Goal: Task Accomplishment & Management: Use online tool/utility

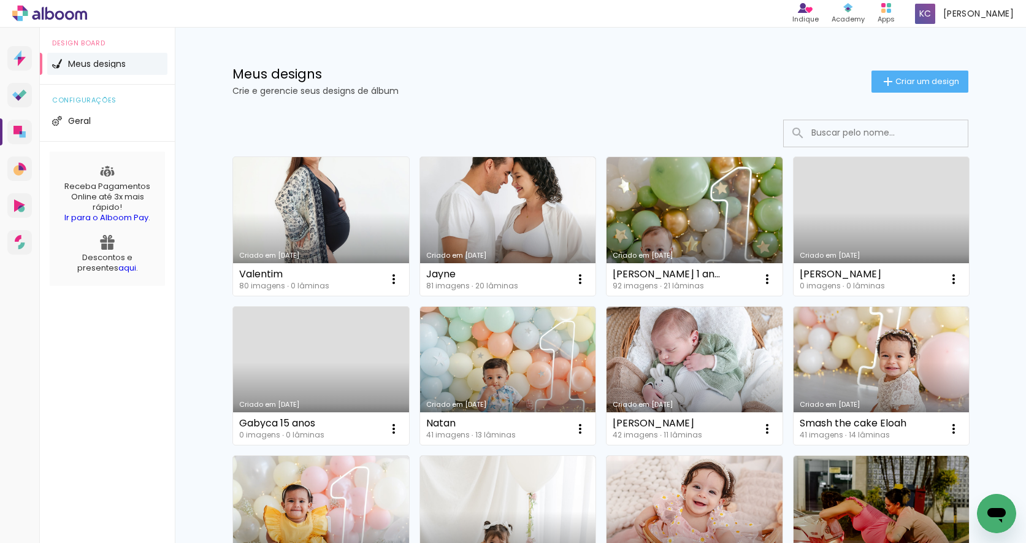
click at [318, 202] on link "Criado em [DATE]" at bounding box center [321, 226] width 176 height 139
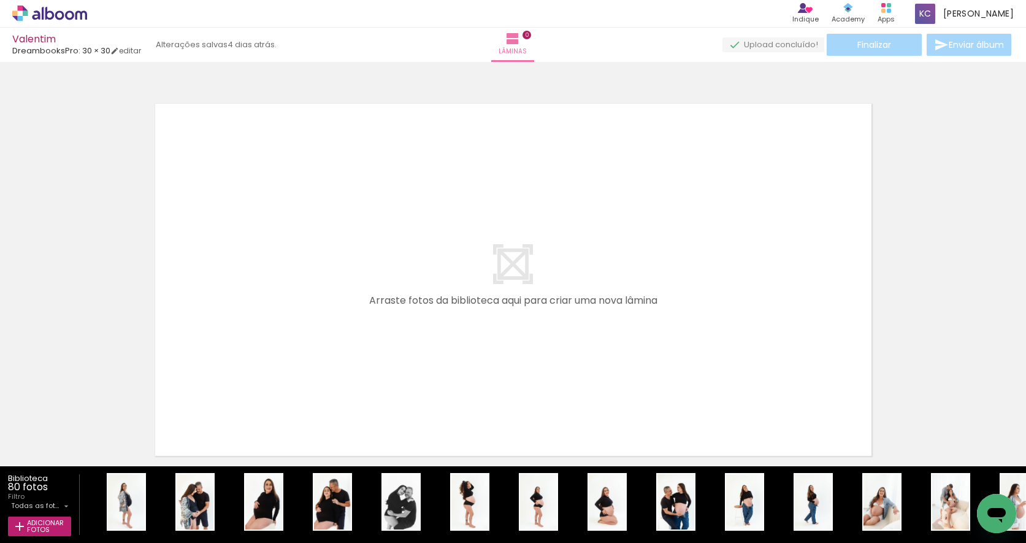
click at [58, 503] on input "Todas as fotos" at bounding box center [36, 505] width 50 height 10
click at [0, 0] on slot "Não utilizadas" at bounding box center [0, 0] width 0 height 0
type input "Não utilizadas"
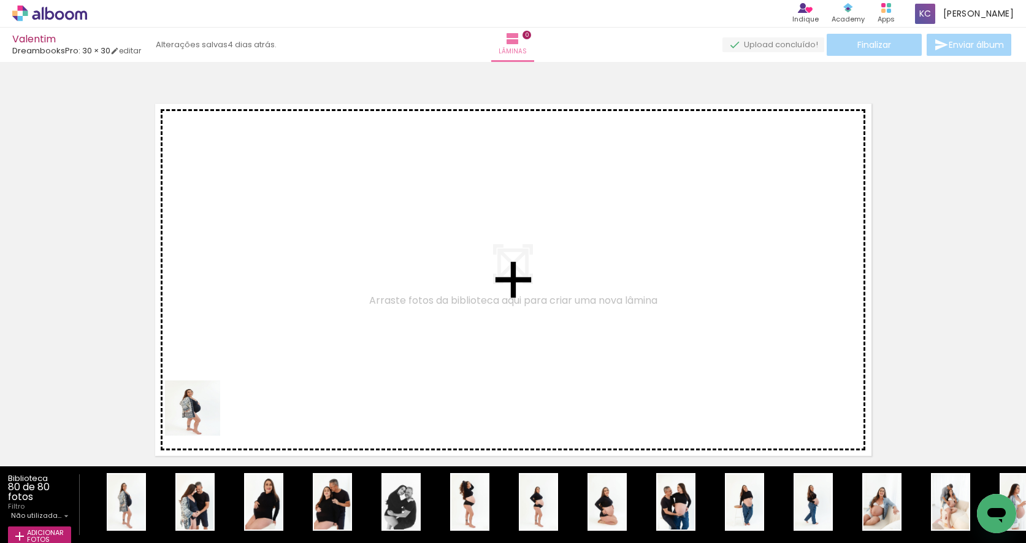
drag, startPoint x: 131, startPoint y: 488, endPoint x: 237, endPoint y: 382, distance: 149.6
click at [237, 382] on quentale-workspace at bounding box center [513, 271] width 1026 height 543
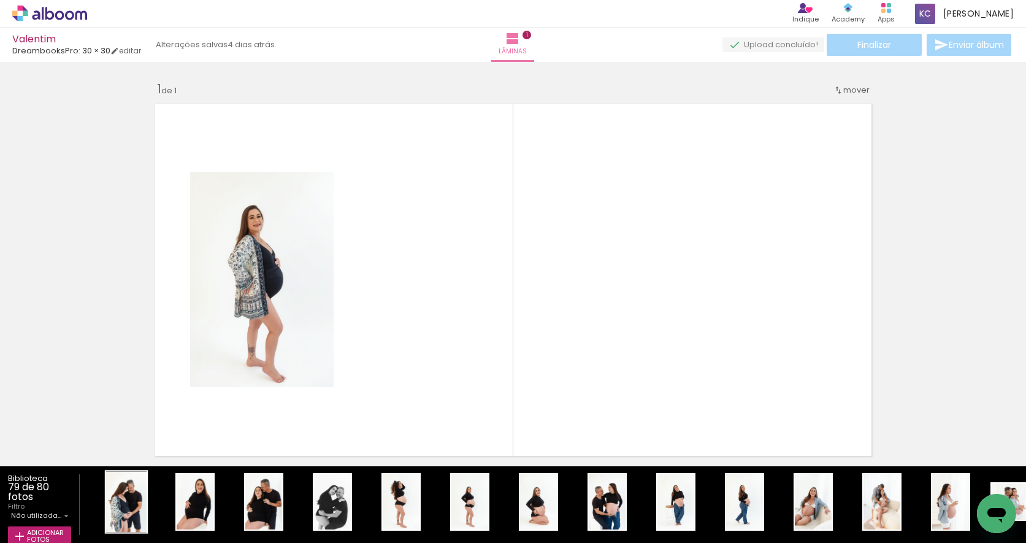
scroll to position [15, 0]
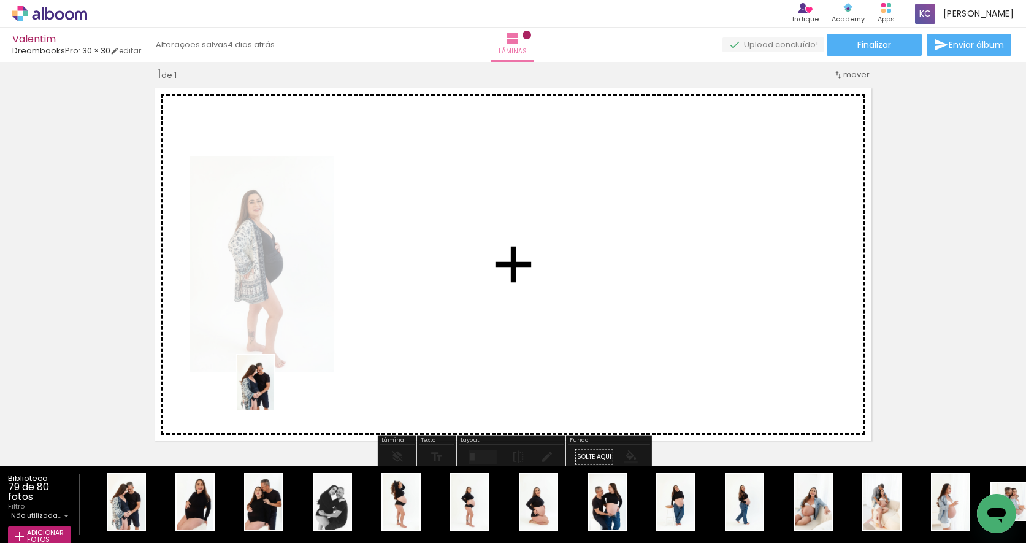
drag, startPoint x: 134, startPoint y: 488, endPoint x: 274, endPoint y: 392, distance: 169.9
click at [274, 392] on quentale-workspace at bounding box center [513, 271] width 1026 height 543
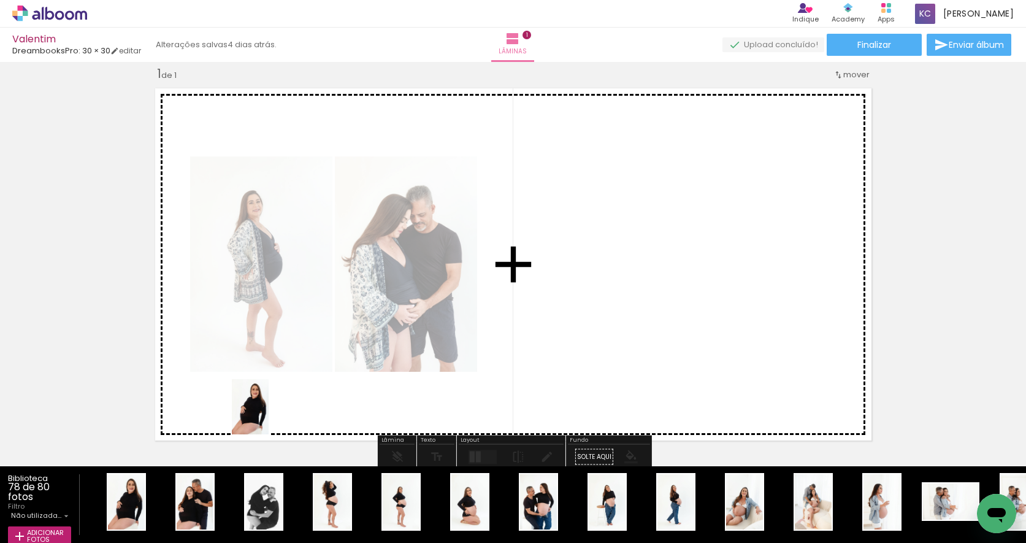
drag, startPoint x: 137, startPoint y: 497, endPoint x: 269, endPoint y: 416, distance: 154.7
click at [269, 416] on quentale-workspace at bounding box center [513, 271] width 1026 height 543
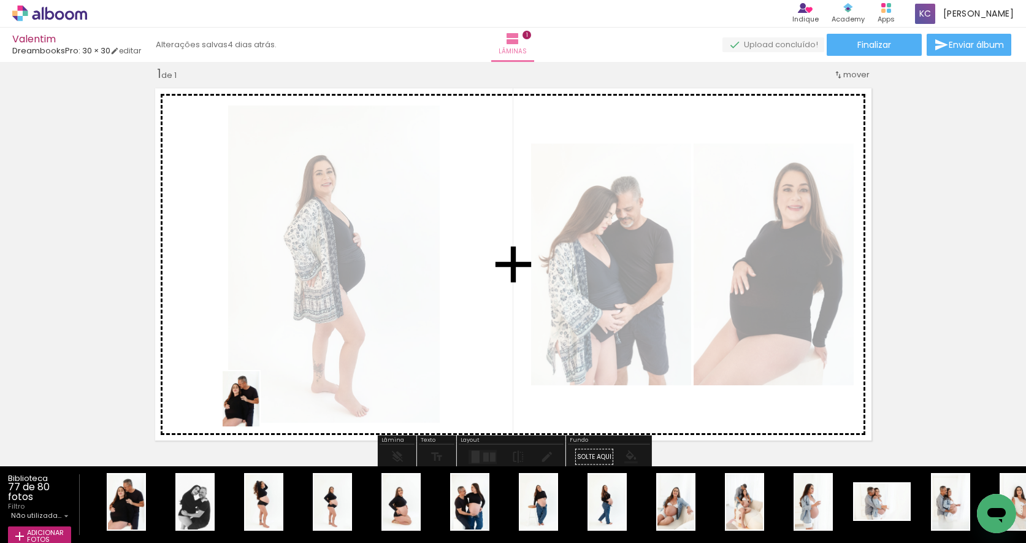
drag, startPoint x: 135, startPoint y: 486, endPoint x: 259, endPoint y: 408, distance: 147.2
click at [259, 408] on quentale-workspace at bounding box center [513, 271] width 1026 height 543
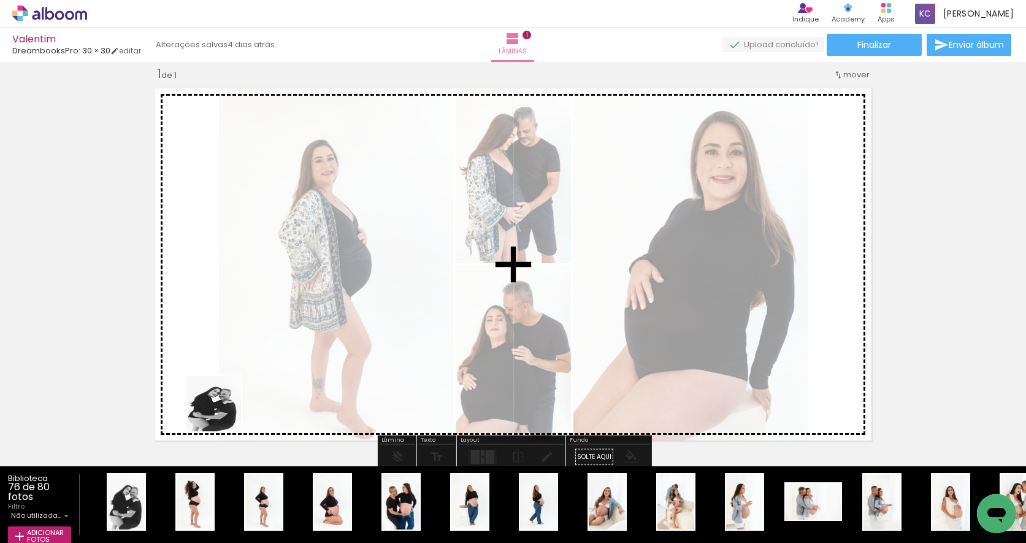
drag, startPoint x: 136, startPoint y: 483, endPoint x: 236, endPoint y: 403, distance: 127.8
click at [236, 403] on quentale-workspace at bounding box center [513, 271] width 1026 height 543
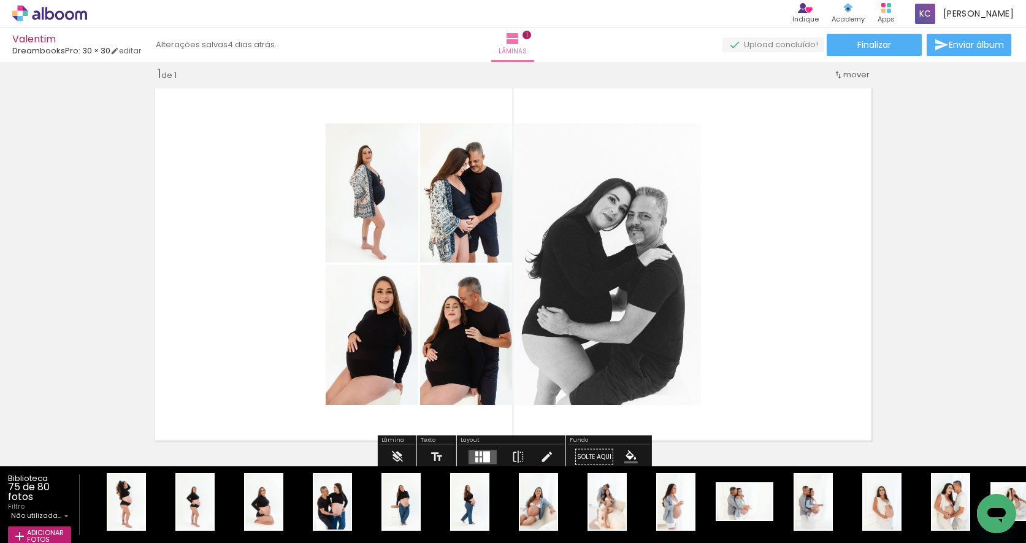
click at [480, 453] on div at bounding box center [481, 453] width 2 height 5
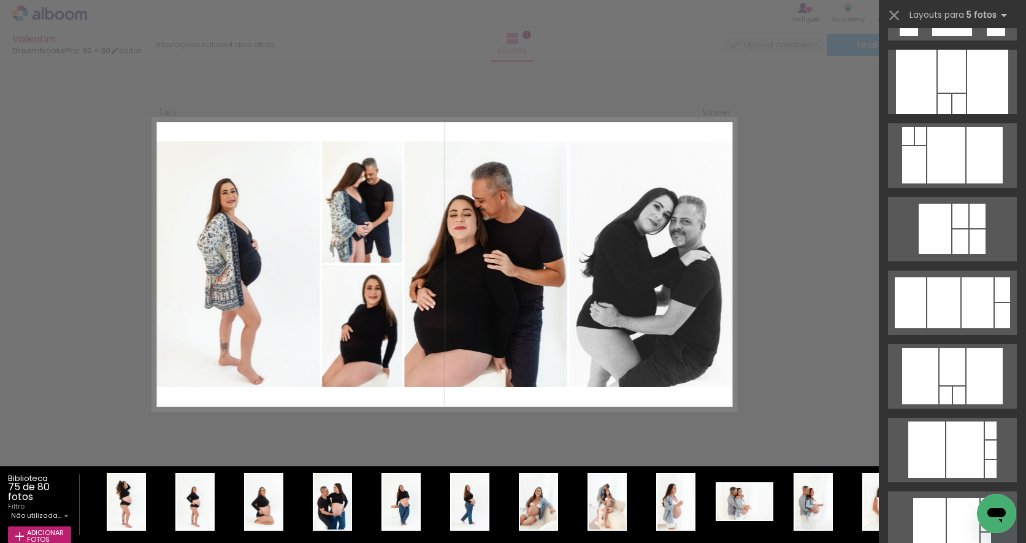
scroll to position [1018, 0]
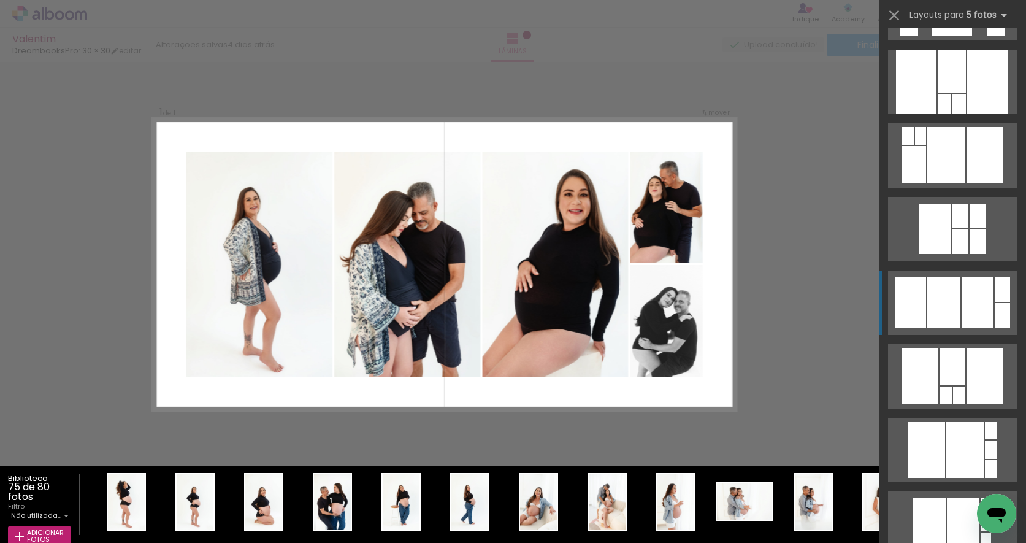
click at [952, 317] on div at bounding box center [943, 302] width 33 height 51
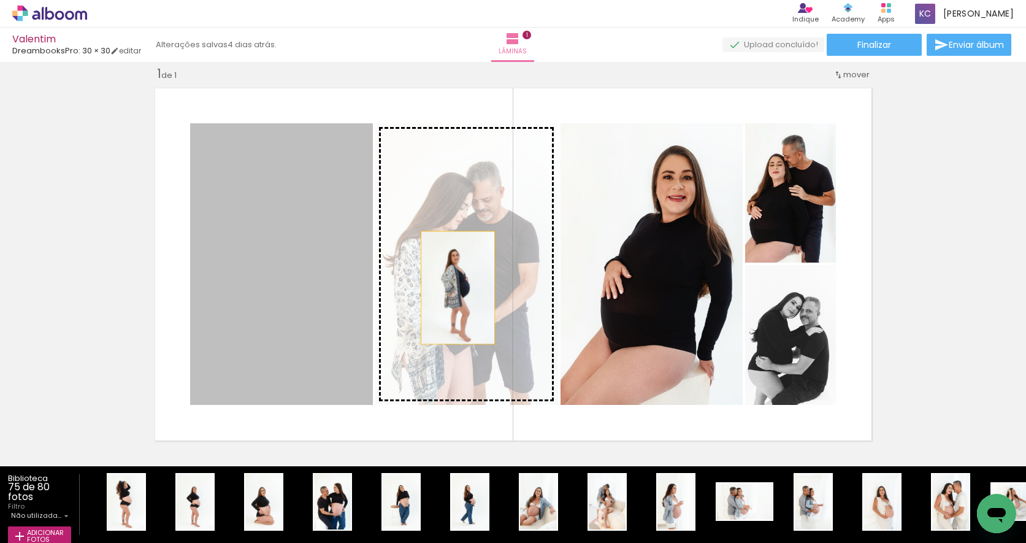
drag, startPoint x: 288, startPoint y: 297, endPoint x: 458, endPoint y: 288, distance: 169.5
click at [0, 0] on slot at bounding box center [0, 0] width 0 height 0
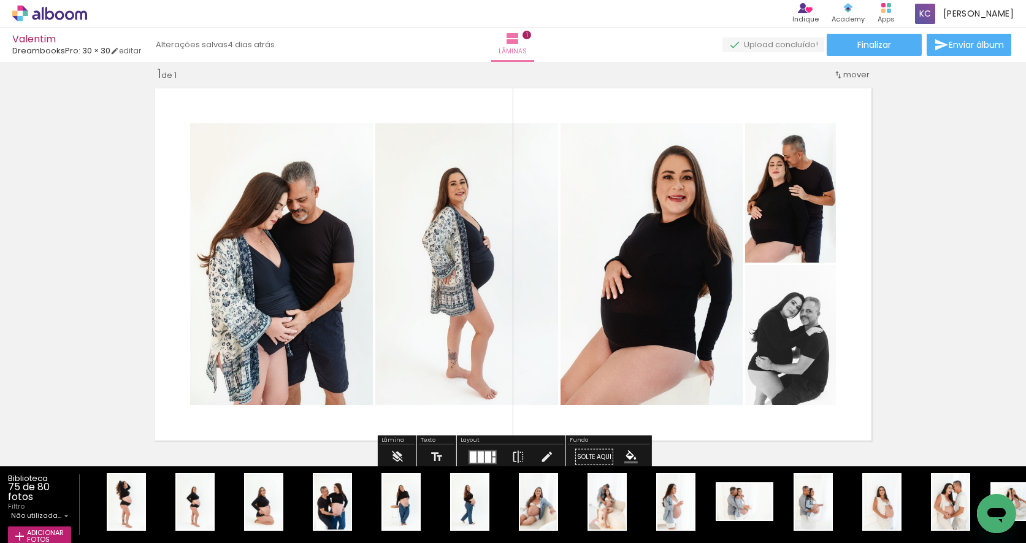
click at [481, 453] on div at bounding box center [481, 457] width 6 height 12
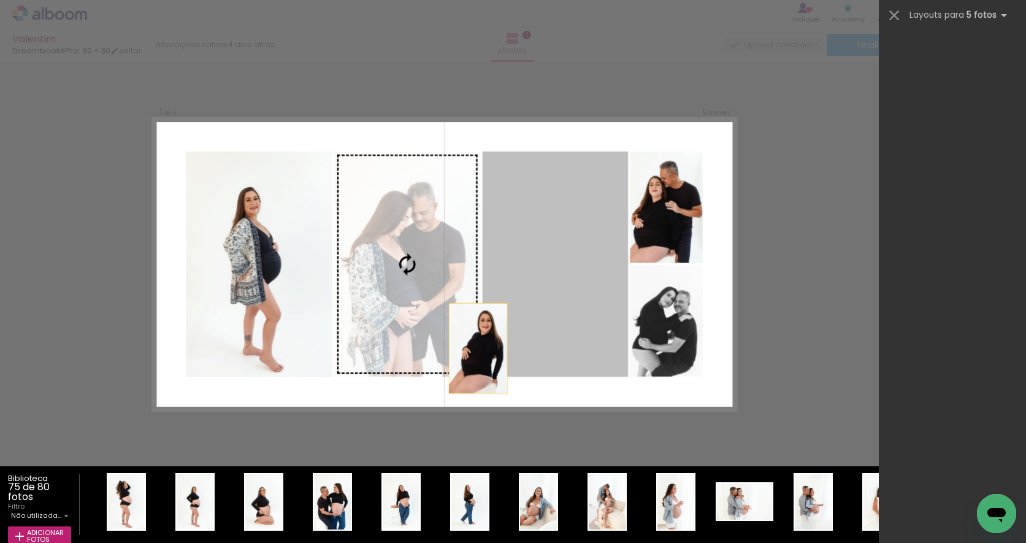
scroll to position [1251, 0]
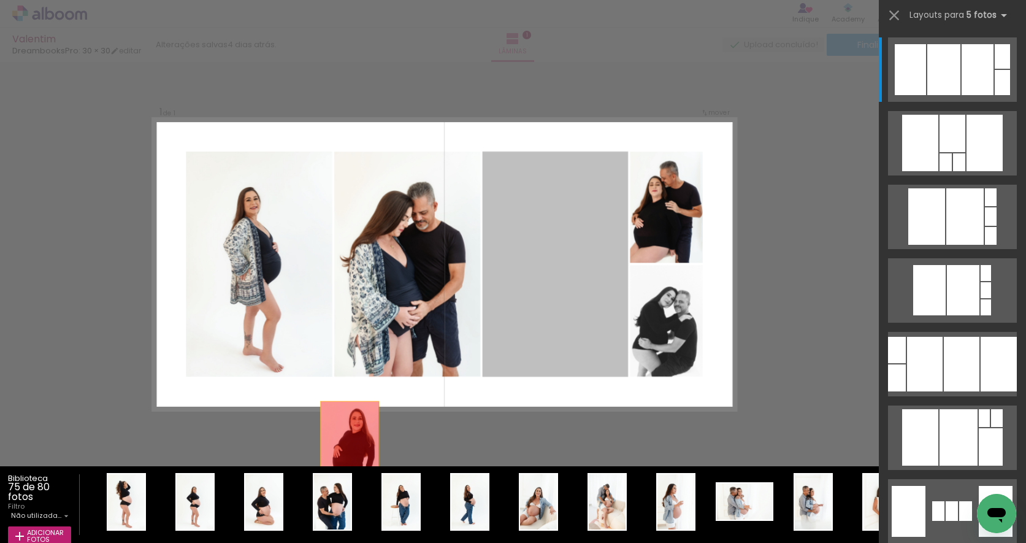
drag, startPoint x: 508, startPoint y: 316, endPoint x: 296, endPoint y: 489, distance: 273.4
click at [296, 493] on quentale-workspace at bounding box center [513, 271] width 1026 height 543
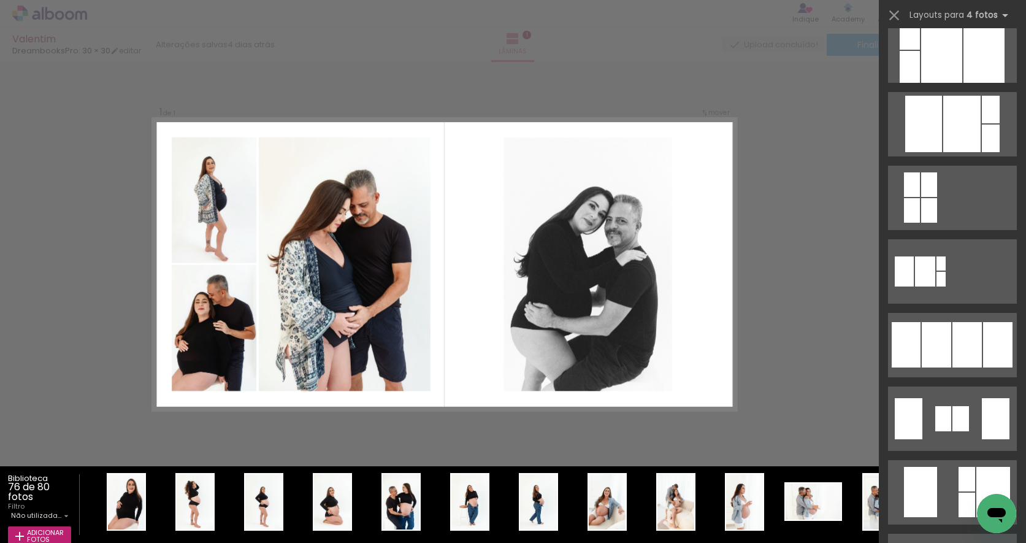
scroll to position [621, 0]
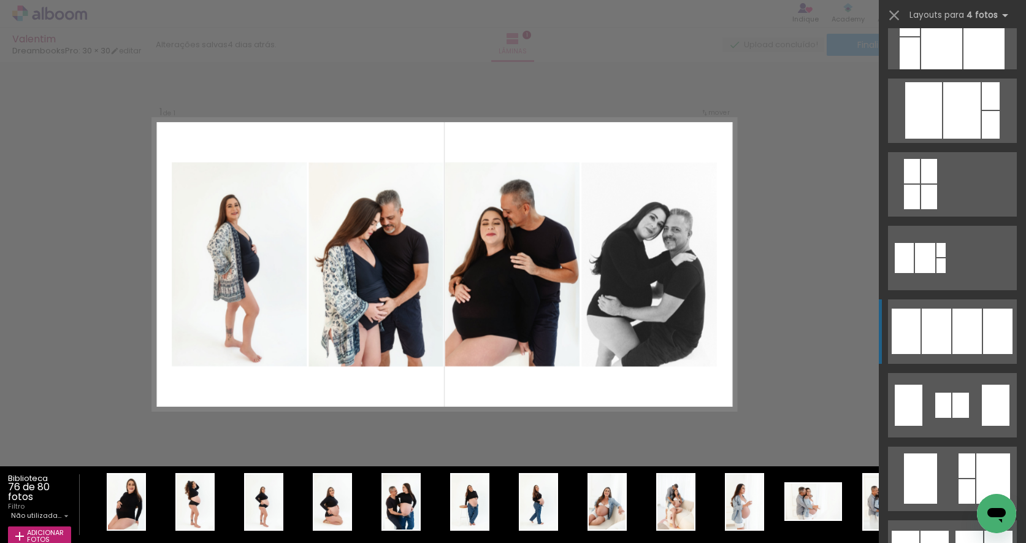
click at [944, 319] on div at bounding box center [936, 331] width 29 height 45
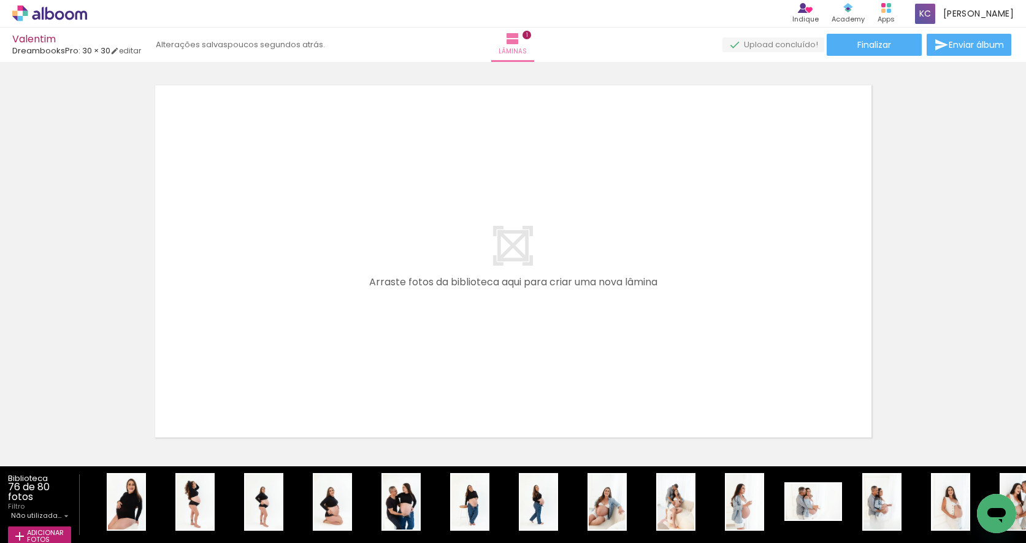
scroll to position [422, 0]
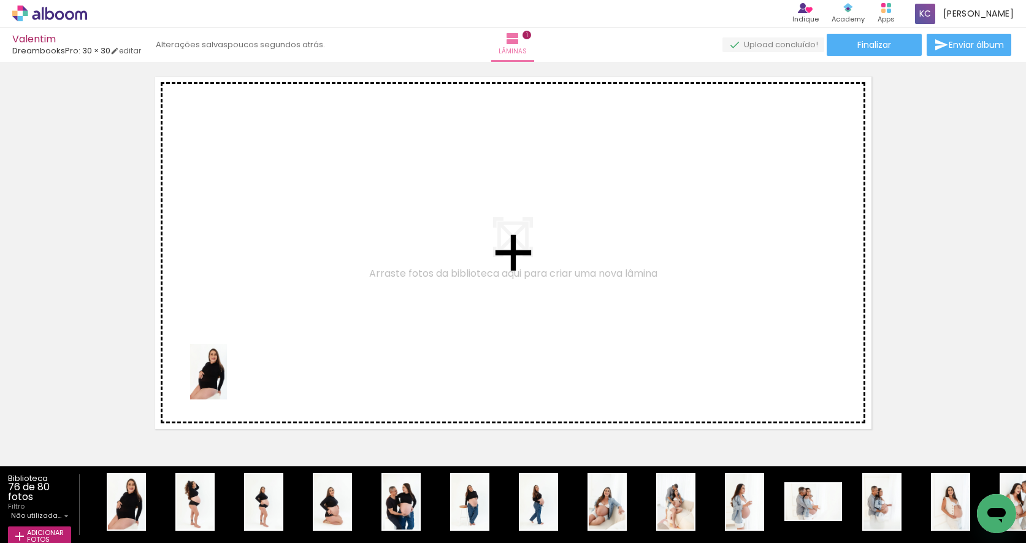
drag, startPoint x: 136, startPoint y: 493, endPoint x: 217, endPoint y: 468, distance: 84.8
click at [228, 379] on quentale-workspace at bounding box center [513, 271] width 1026 height 543
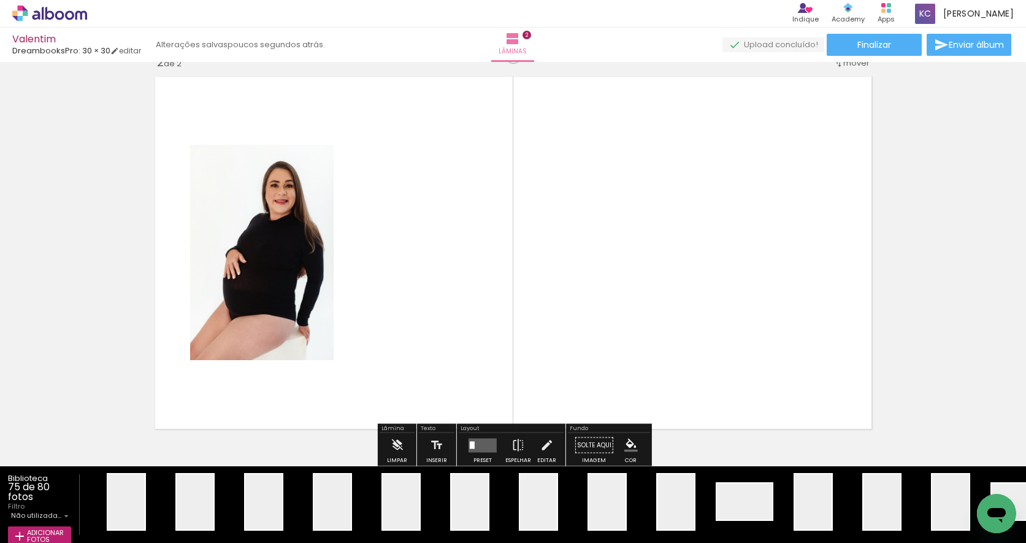
scroll to position [410, 0]
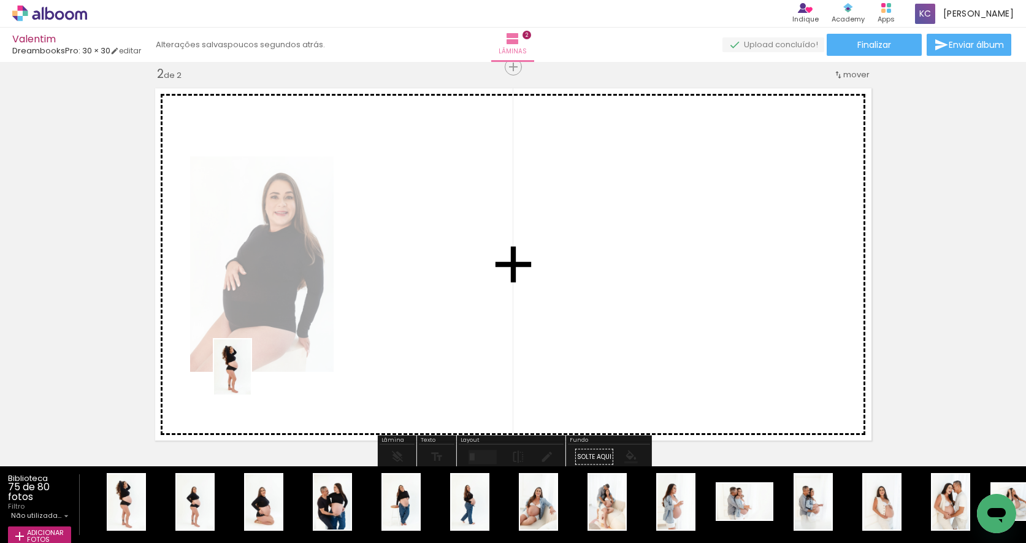
drag, startPoint x: 132, startPoint y: 494, endPoint x: 250, endPoint y: 376, distance: 167.0
click at [250, 376] on quentale-workspace at bounding box center [513, 271] width 1026 height 543
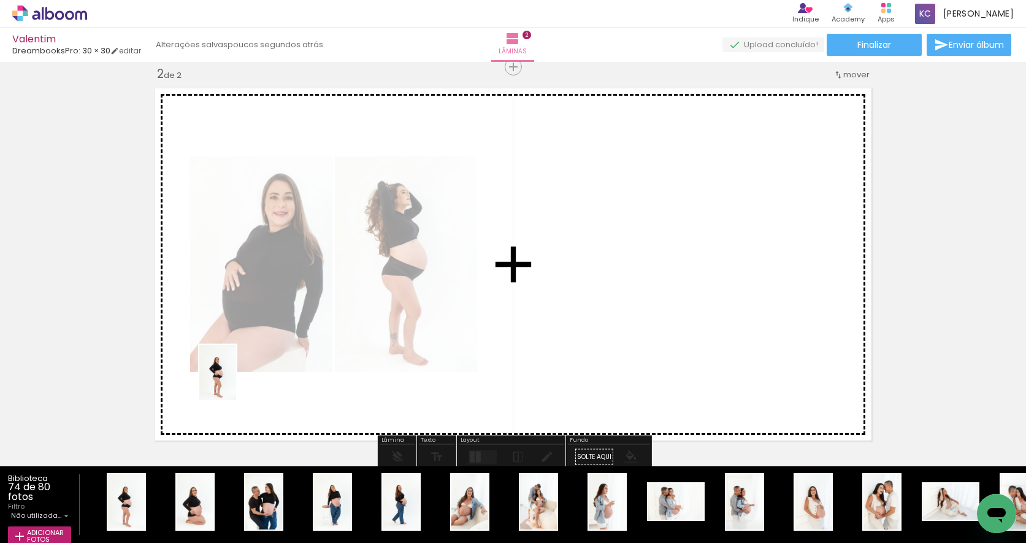
drag, startPoint x: 127, startPoint y: 486, endPoint x: 236, endPoint y: 381, distance: 151.0
click at [236, 381] on quentale-workspace at bounding box center [513, 271] width 1026 height 543
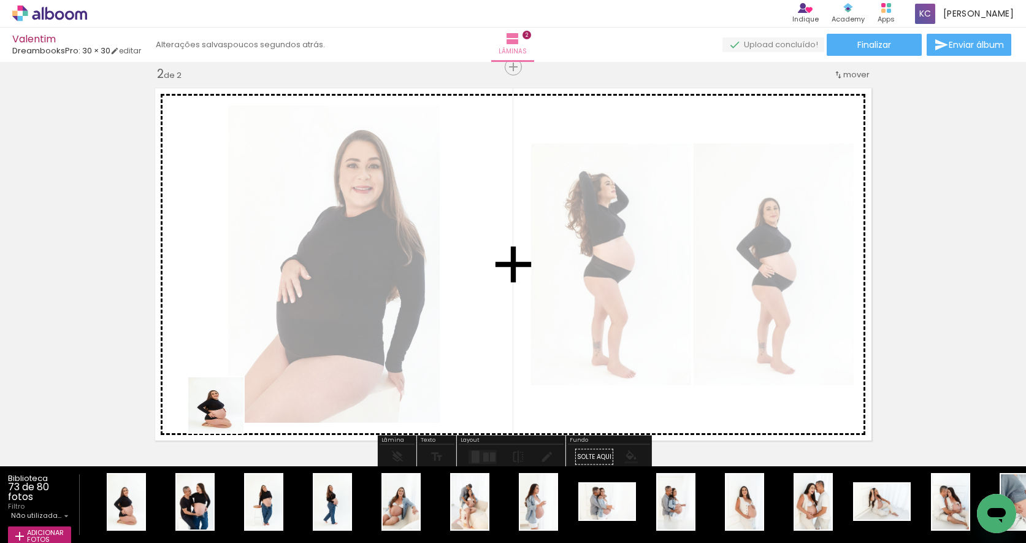
drag, startPoint x: 132, startPoint y: 483, endPoint x: 284, endPoint y: 376, distance: 185.3
click at [284, 376] on quentale-workspace at bounding box center [513, 271] width 1026 height 543
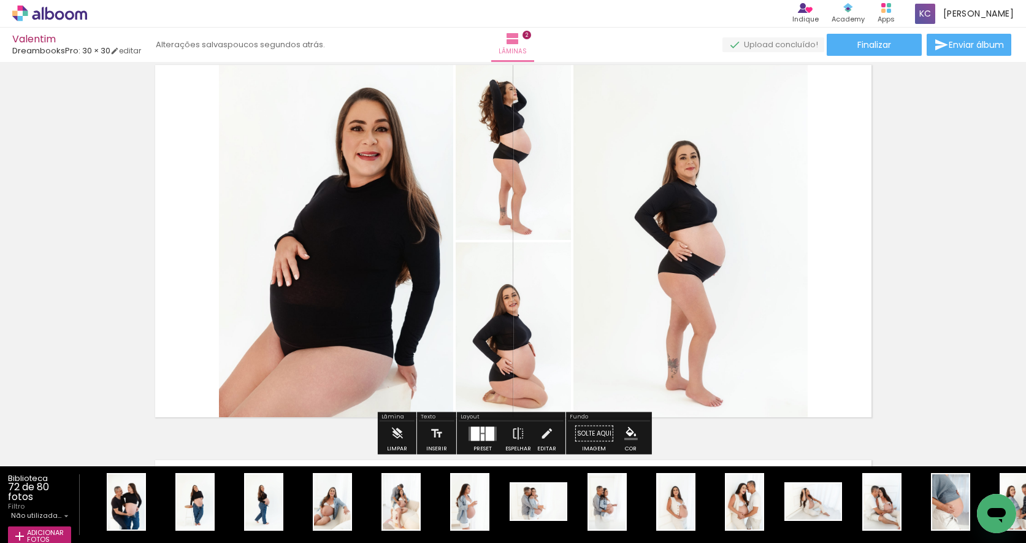
scroll to position [432, 0]
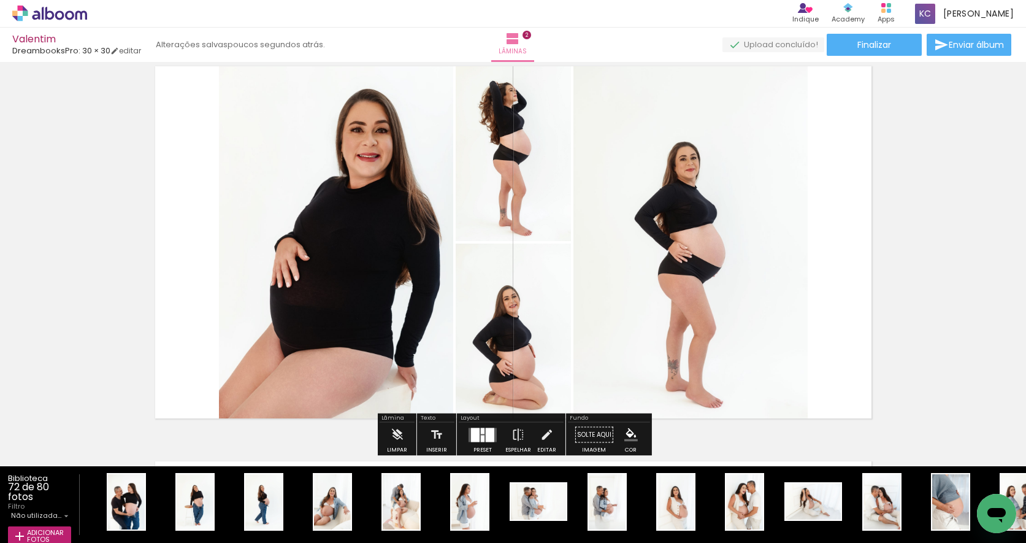
click at [486, 431] on div at bounding box center [490, 434] width 9 height 14
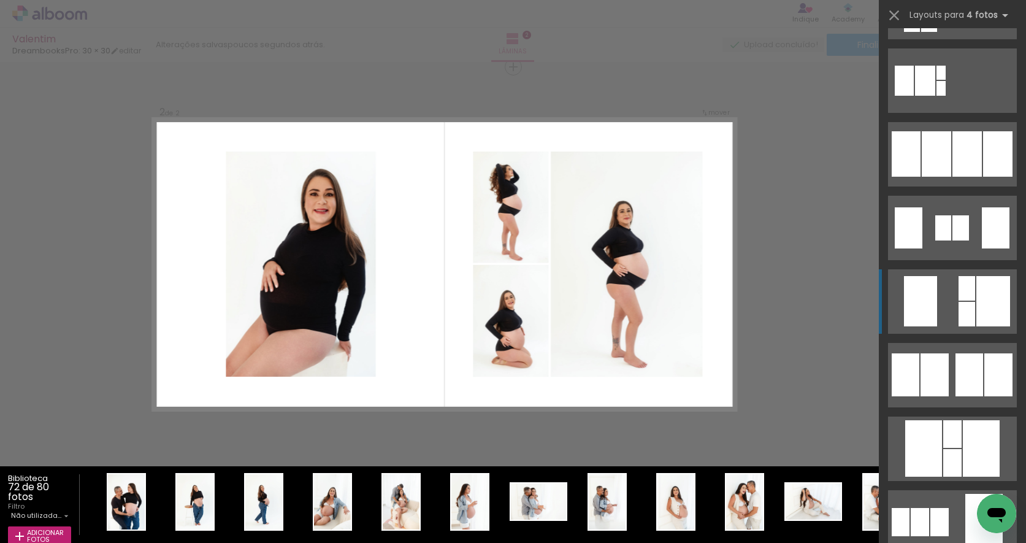
scroll to position [802, 0]
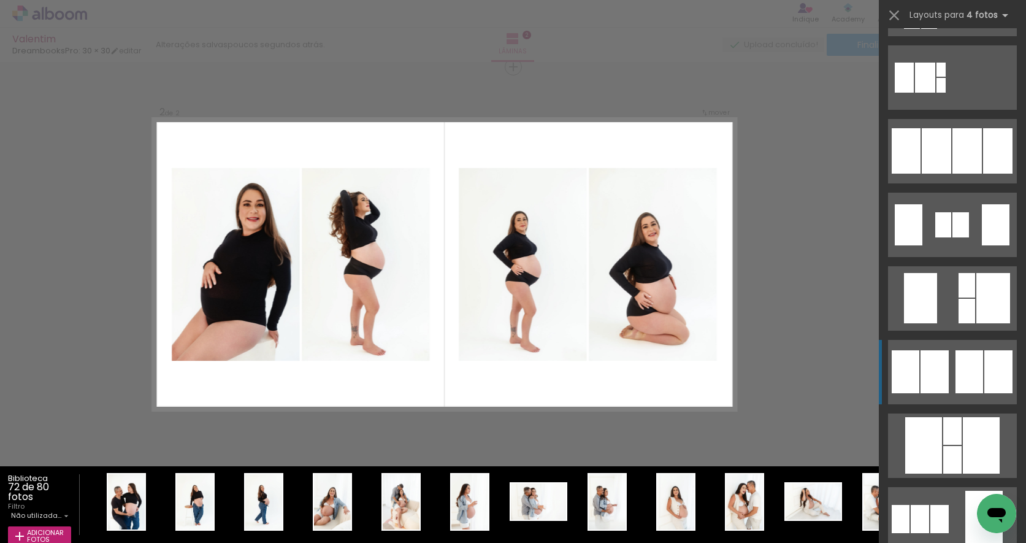
click at [938, 378] on div at bounding box center [935, 371] width 28 height 43
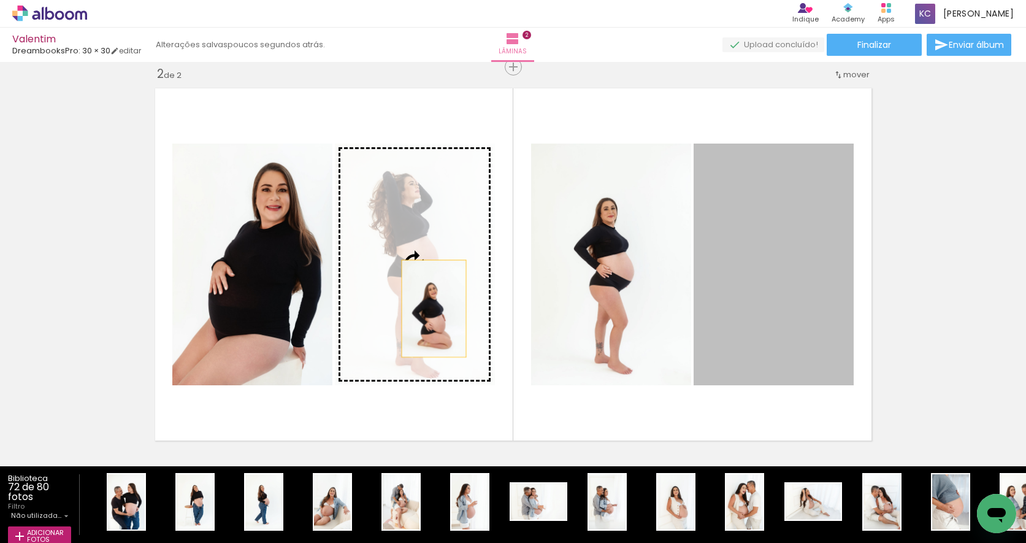
drag, startPoint x: 718, startPoint y: 320, endPoint x: 434, endPoint y: 309, distance: 284.8
click at [0, 0] on slot at bounding box center [0, 0] width 0 height 0
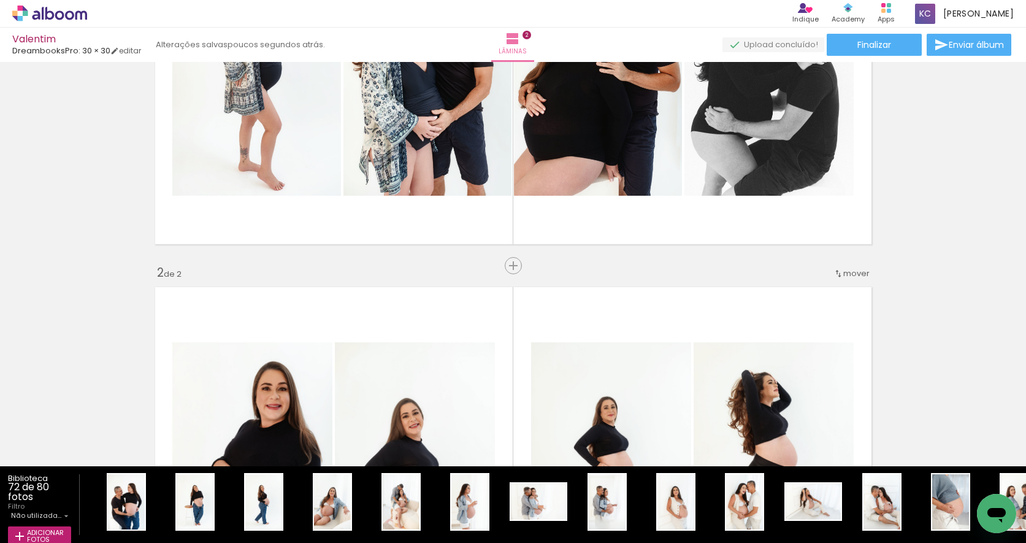
scroll to position [183, 0]
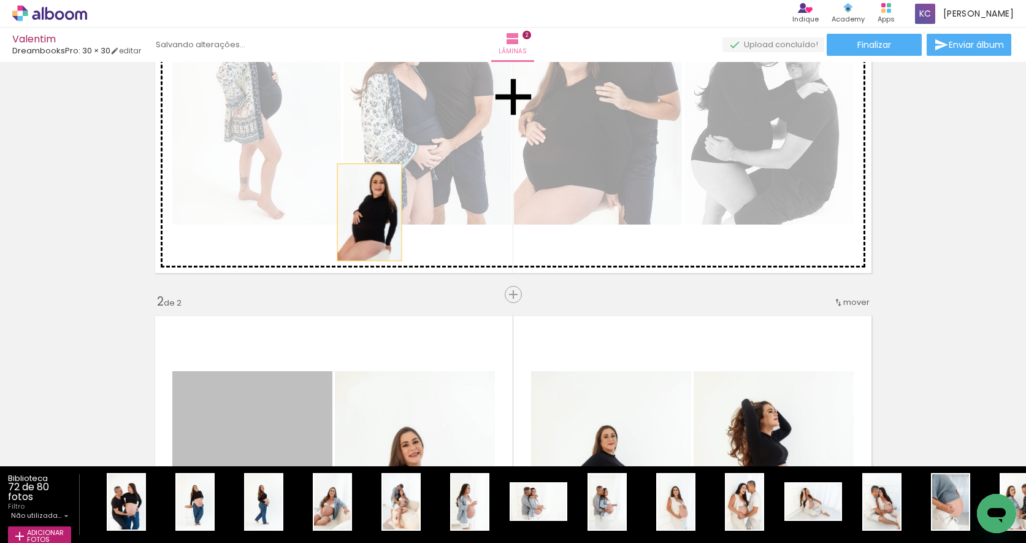
drag, startPoint x: 248, startPoint y: 417, endPoint x: 369, endPoint y: 212, distance: 237.8
click at [369, 212] on div "Inserir lâmina 1 de 2 Inserir lâmina 2 de 2" at bounding box center [513, 476] width 1026 height 1186
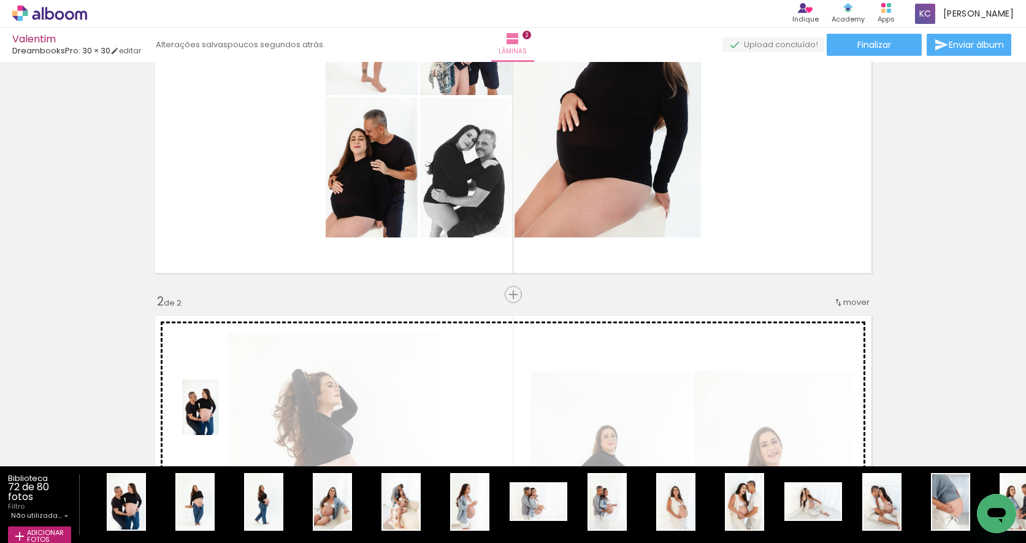
drag, startPoint x: 129, startPoint y: 484, endPoint x: 219, endPoint y: 416, distance: 112.1
click at [219, 416] on quentale-workspace at bounding box center [513, 271] width 1026 height 543
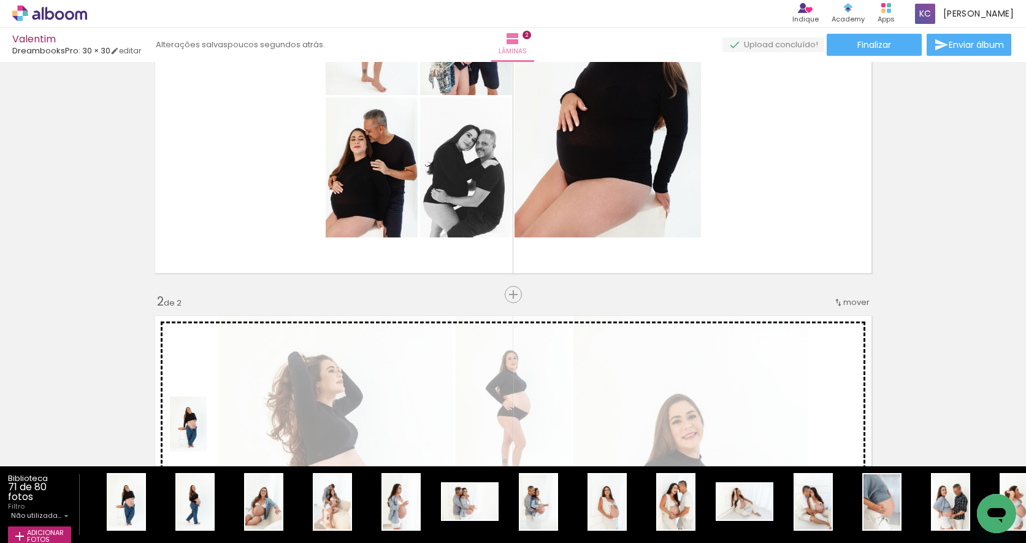
drag, startPoint x: 134, startPoint y: 491, endPoint x: 207, endPoint y: 433, distance: 92.9
click at [207, 433] on quentale-workspace at bounding box center [513, 271] width 1026 height 543
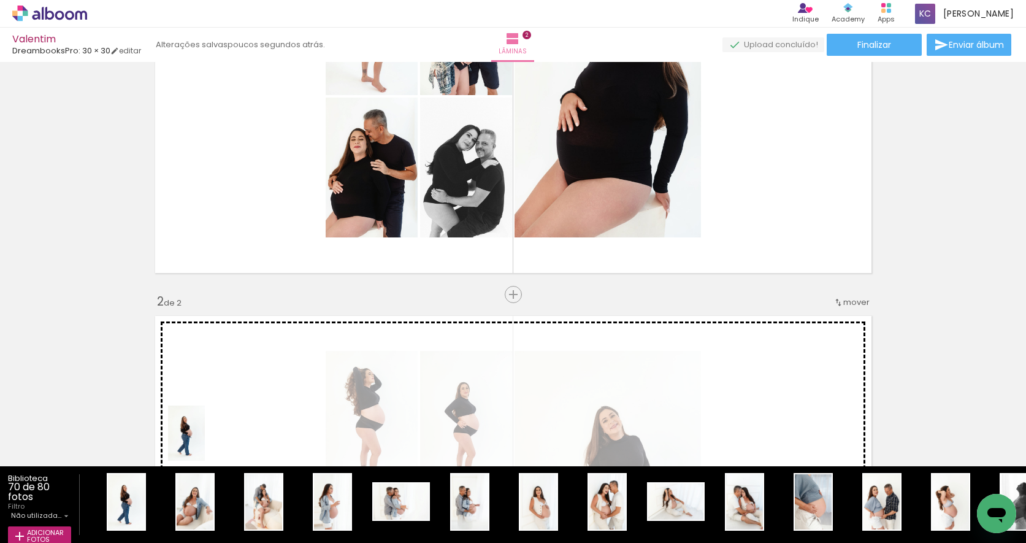
drag, startPoint x: 129, startPoint y: 493, endPoint x: 206, endPoint y: 441, distance: 92.4
click at [206, 441] on quentale-workspace at bounding box center [513, 271] width 1026 height 543
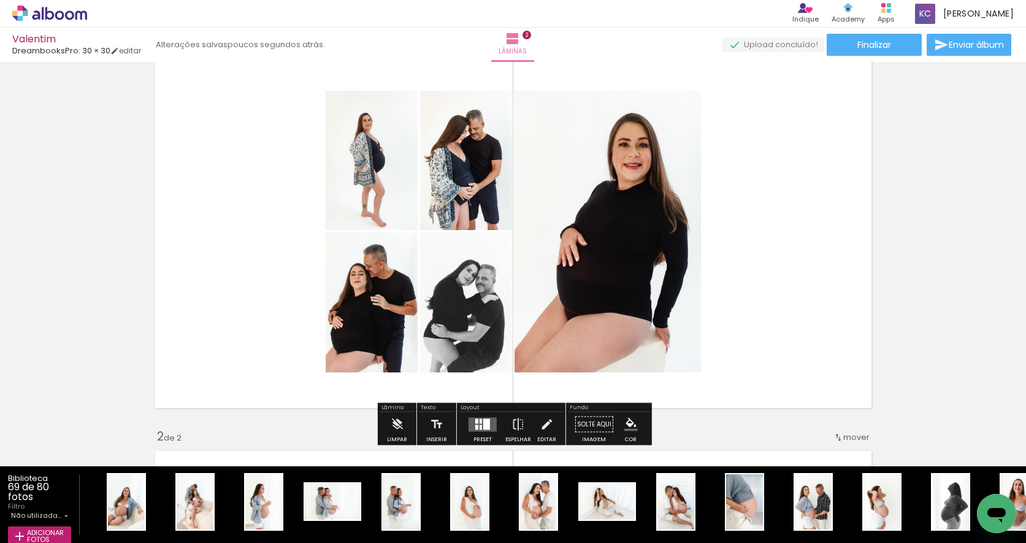
scroll to position [49, 0]
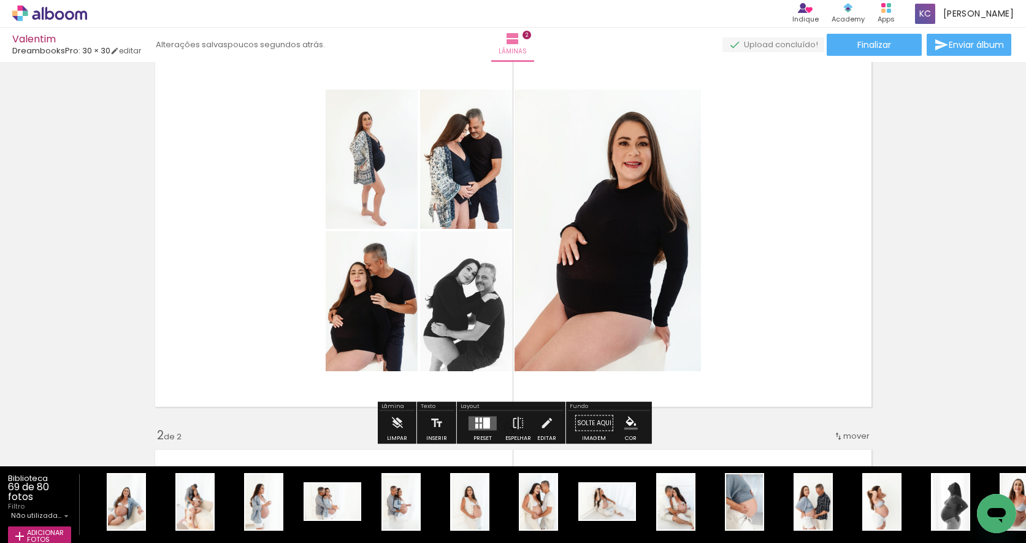
click at [483, 423] on div at bounding box center [486, 422] width 7 height 11
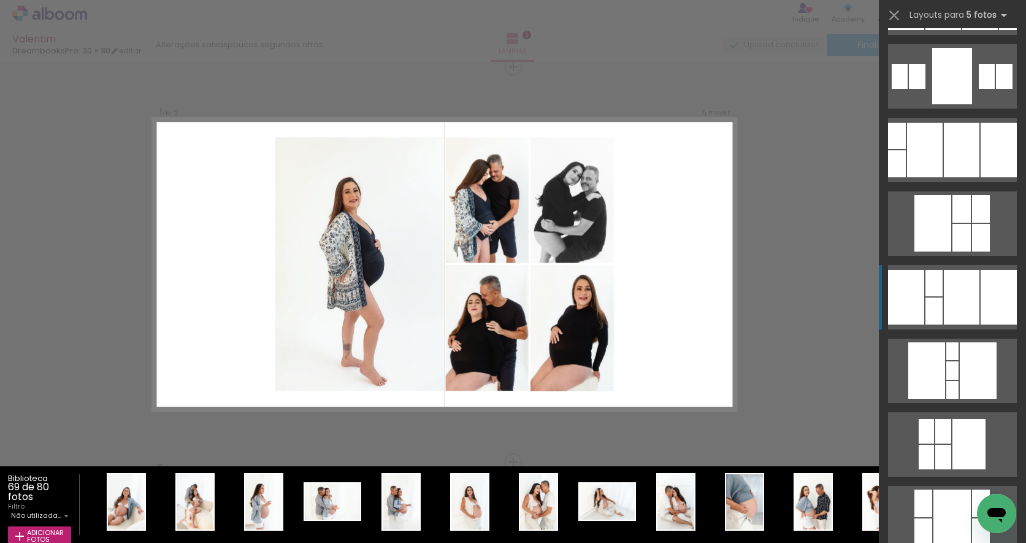
scroll to position [374, 0]
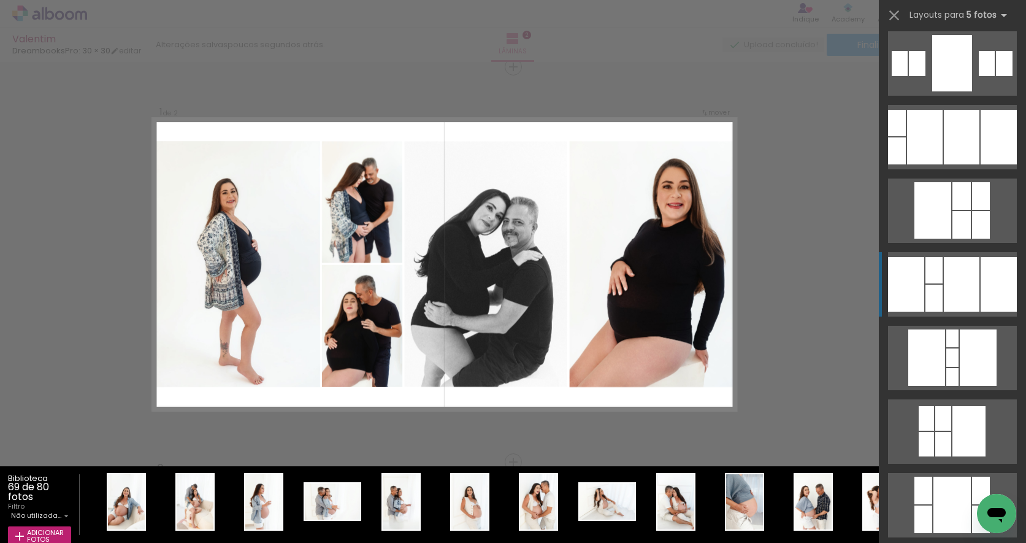
click at [944, 275] on div at bounding box center [962, 284] width 36 height 55
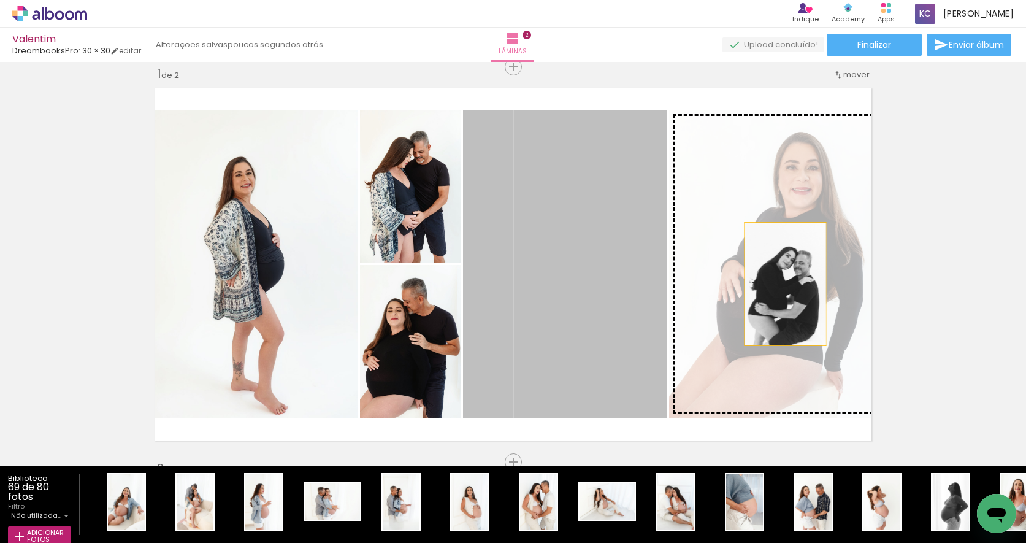
drag, startPoint x: 619, startPoint y: 288, endPoint x: 785, endPoint y: 284, distance: 165.7
click at [0, 0] on slot at bounding box center [0, 0] width 0 height 0
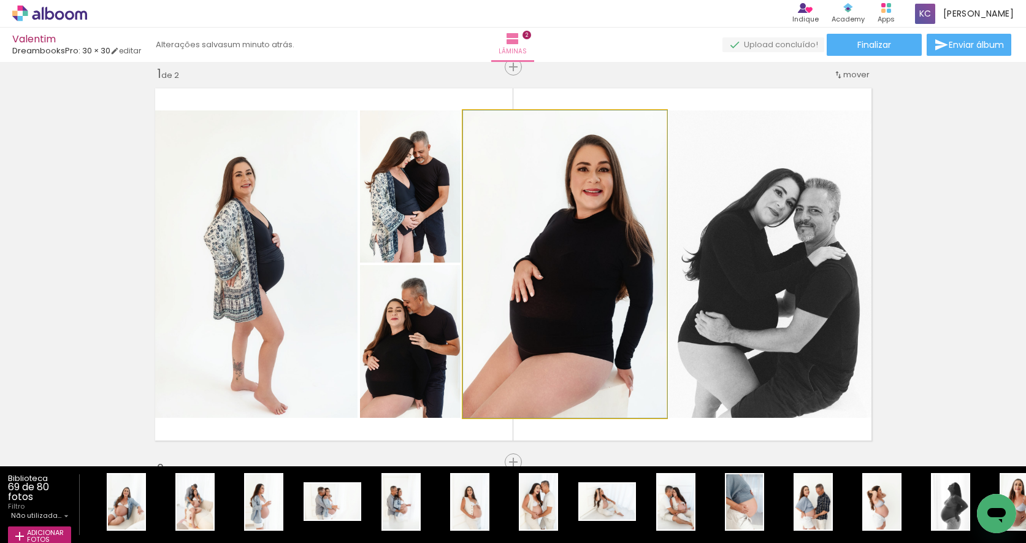
drag, startPoint x: 597, startPoint y: 279, endPoint x: 620, endPoint y: 280, distance: 23.3
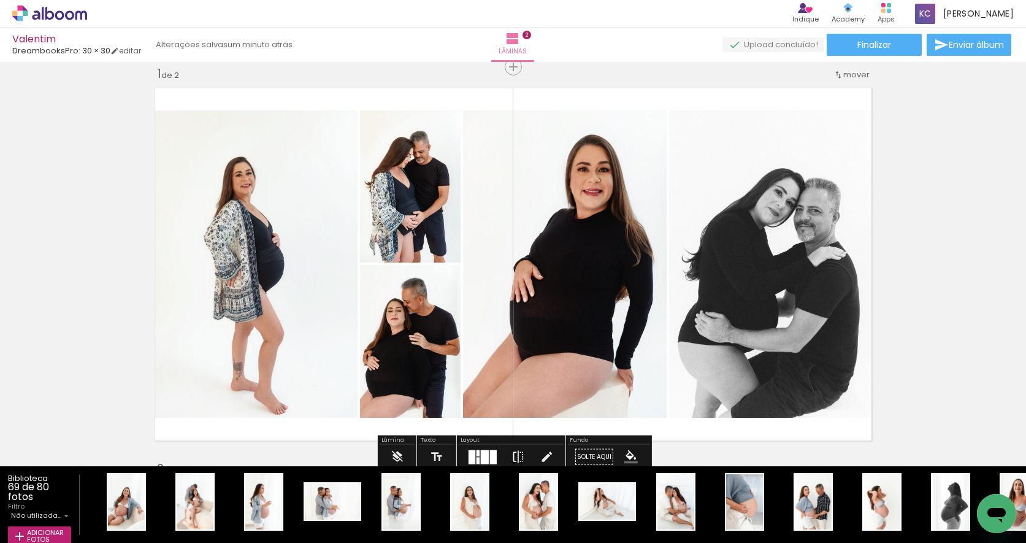
click at [512, 456] on iron-icon at bounding box center [518, 457] width 13 height 25
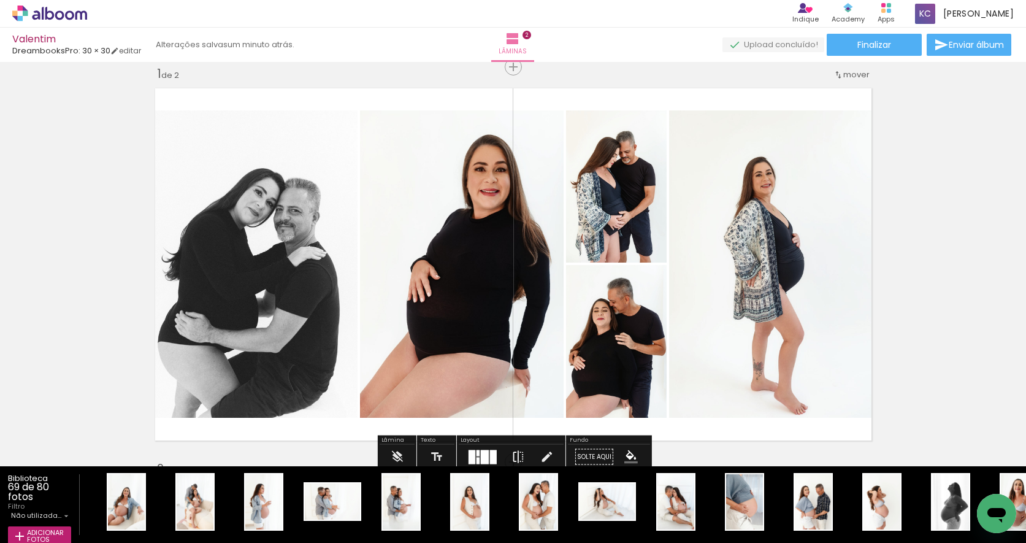
click at [512, 456] on iron-icon at bounding box center [518, 457] width 13 height 25
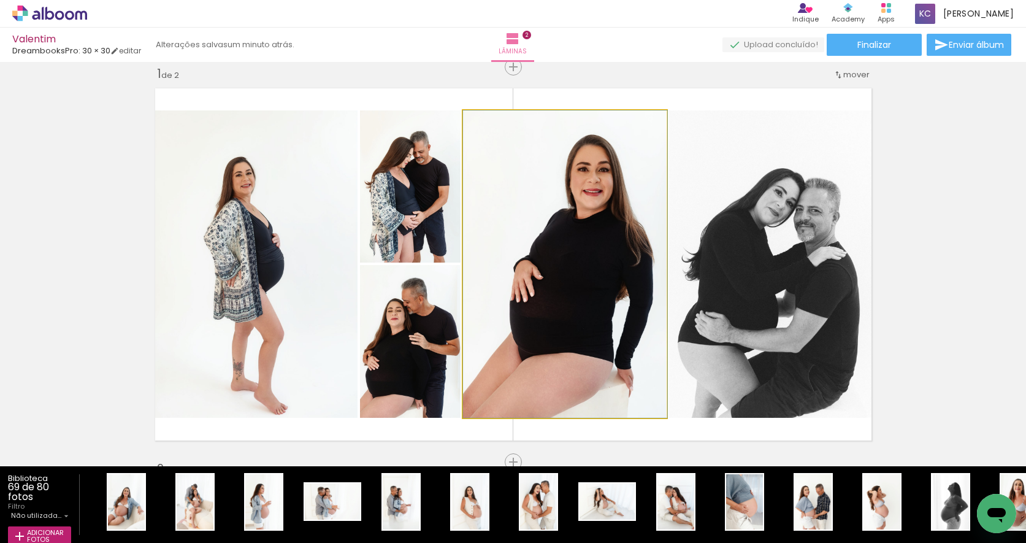
drag, startPoint x: 578, startPoint y: 328, endPoint x: 612, endPoint y: 327, distance: 34.4
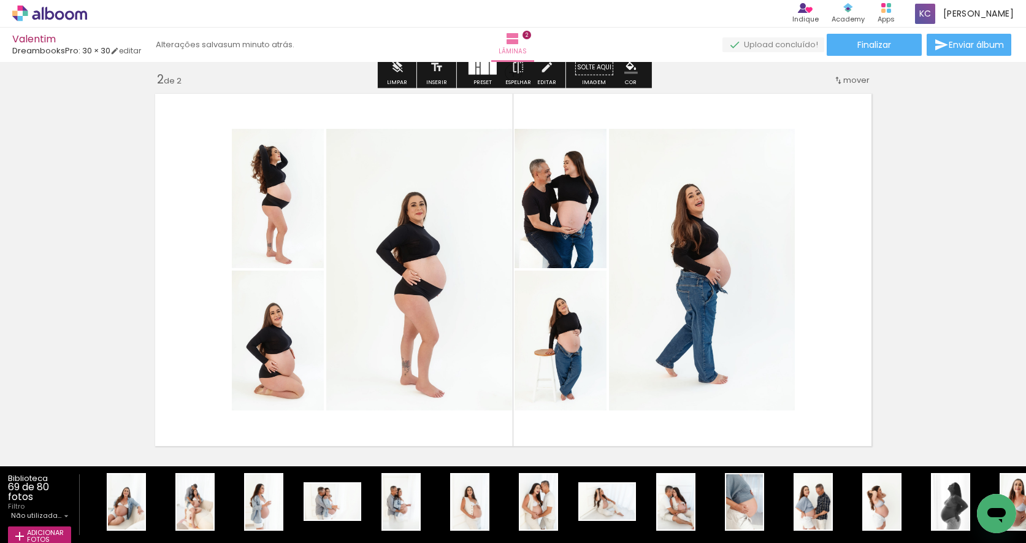
scroll to position [408, 0]
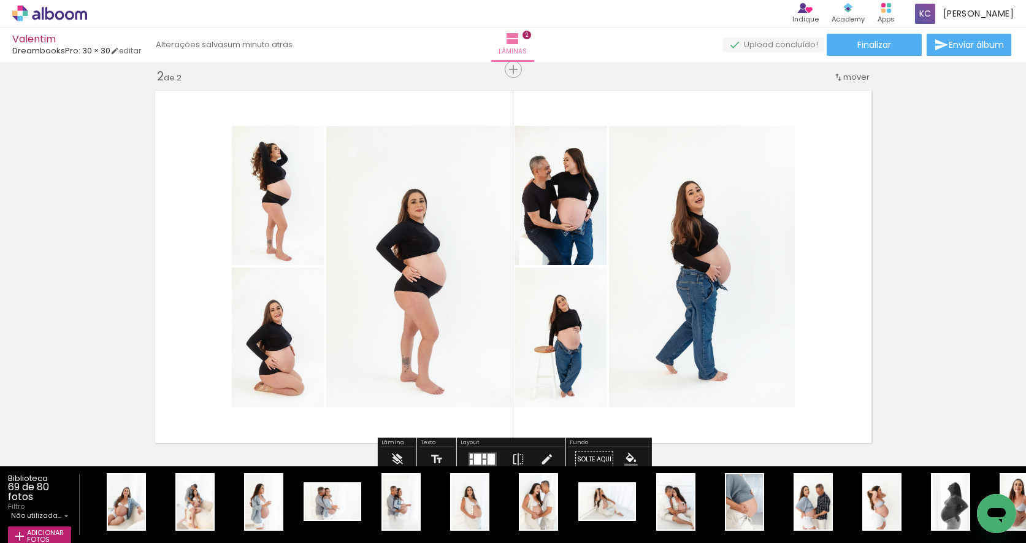
click at [483, 456] on div at bounding box center [485, 455] width 4 height 5
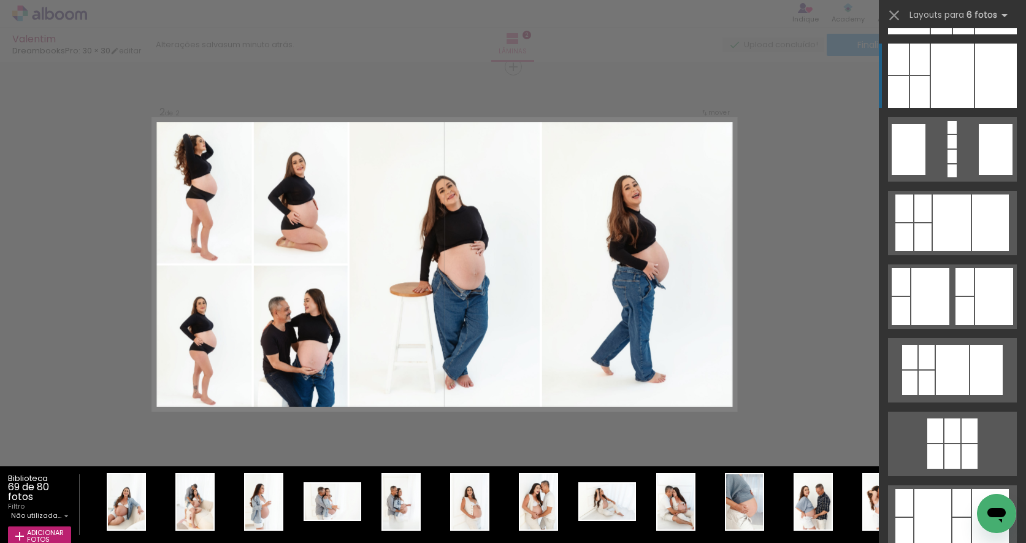
scroll to position [1466, 0]
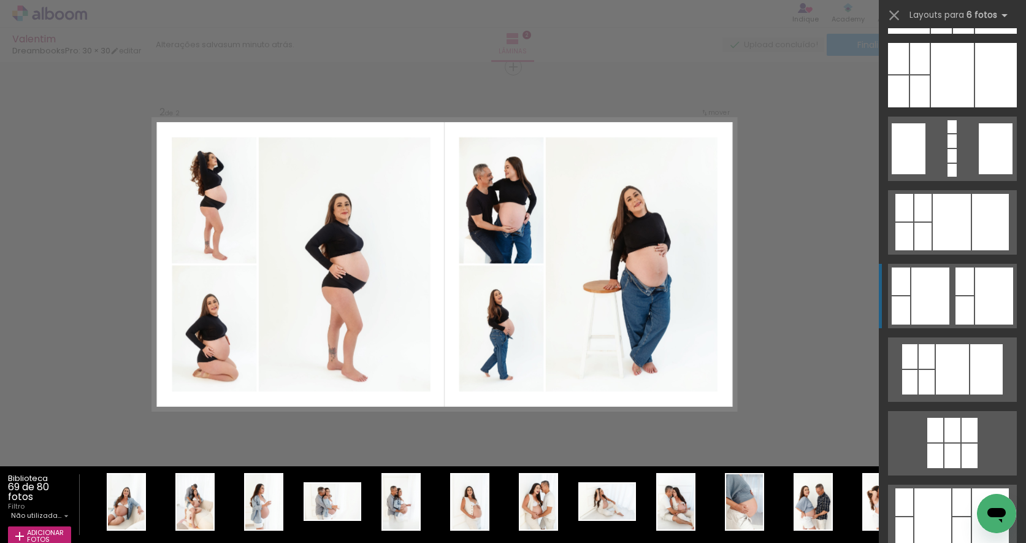
click at [941, 292] on div at bounding box center [930, 295] width 38 height 57
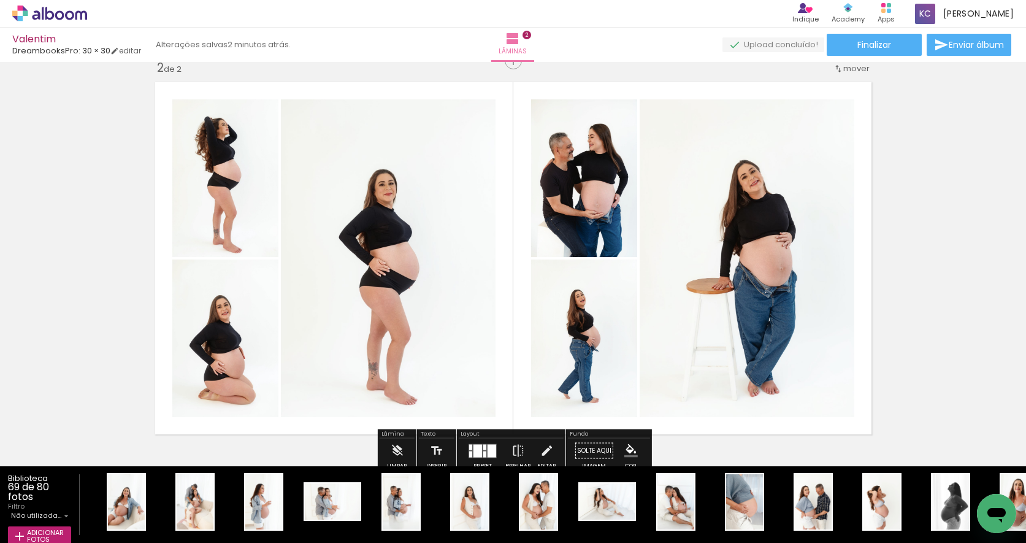
scroll to position [0, 0]
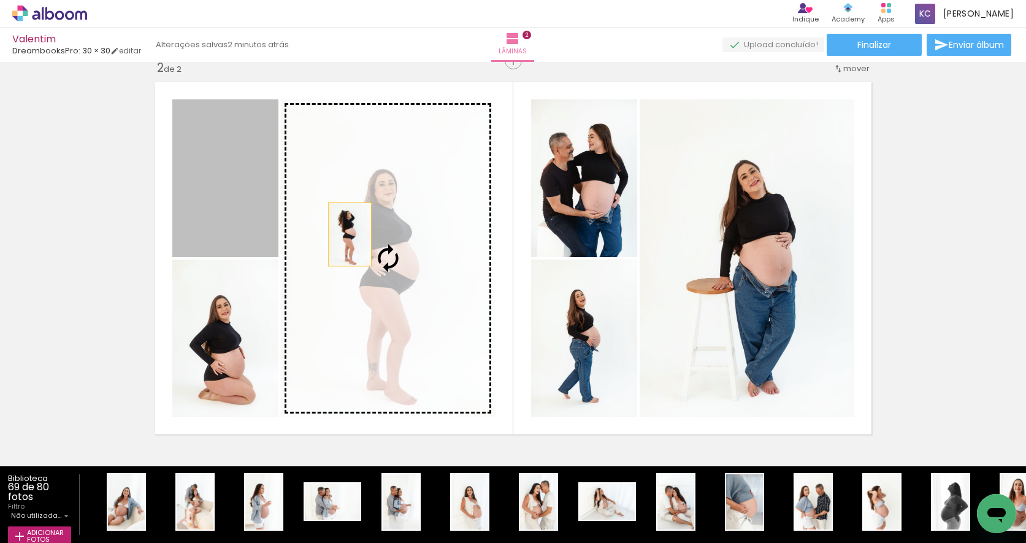
drag, startPoint x: 247, startPoint y: 203, endPoint x: 367, endPoint y: 240, distance: 125.7
click at [0, 0] on slot at bounding box center [0, 0] width 0 height 0
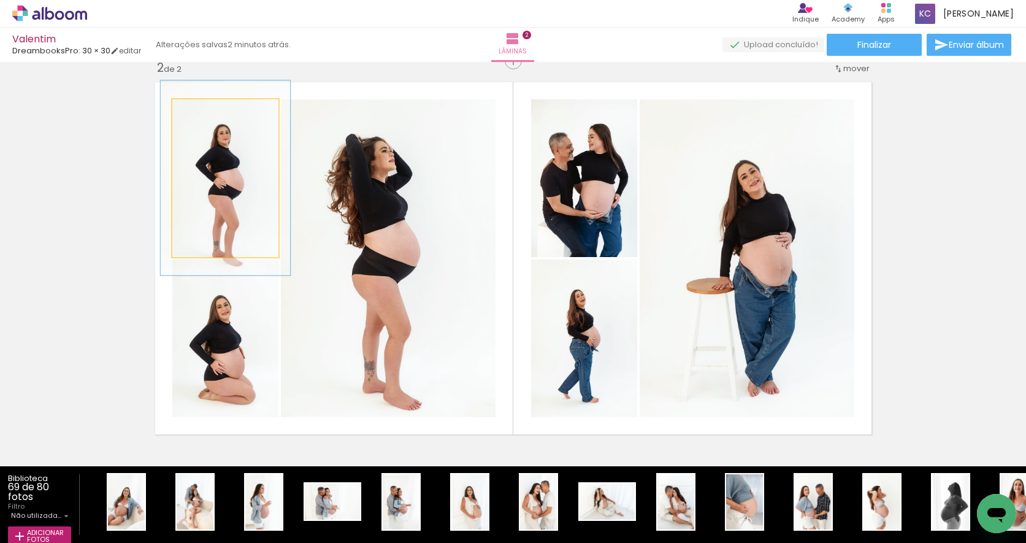
drag, startPoint x: 201, startPoint y: 112, endPoint x: 210, endPoint y: 112, distance: 9.2
type paper-slider "122"
click at [210, 112] on div at bounding box center [210, 112] width 11 height 11
drag, startPoint x: 232, startPoint y: 185, endPoint x: 231, endPoint y: 174, distance: 11.1
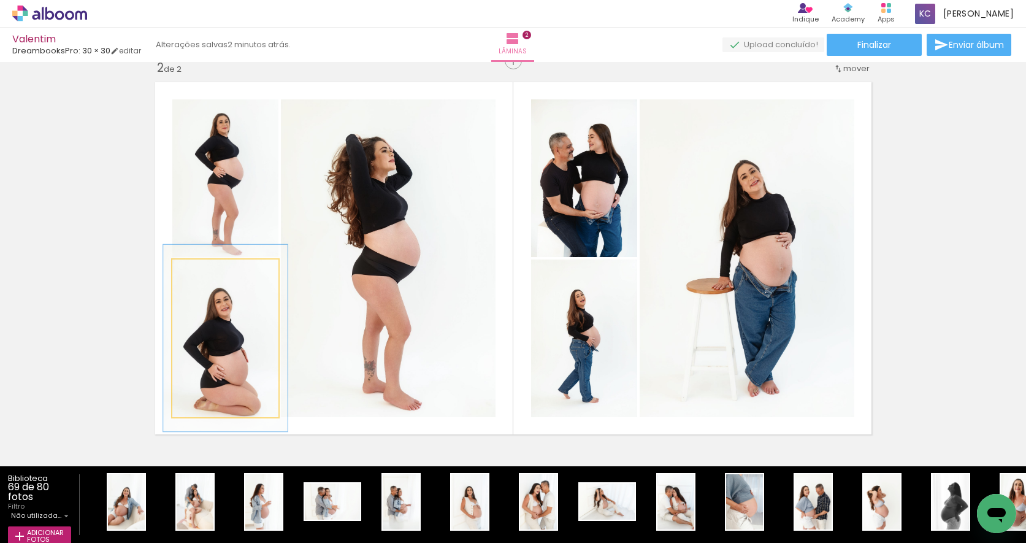
drag, startPoint x: 202, startPoint y: 270, endPoint x: 210, endPoint y: 271, distance: 8.0
type paper-slider "117"
click at [209, 270] on div at bounding box center [207, 272] width 11 height 11
drag, startPoint x: 229, startPoint y: 360, endPoint x: 228, endPoint y: 353, distance: 6.9
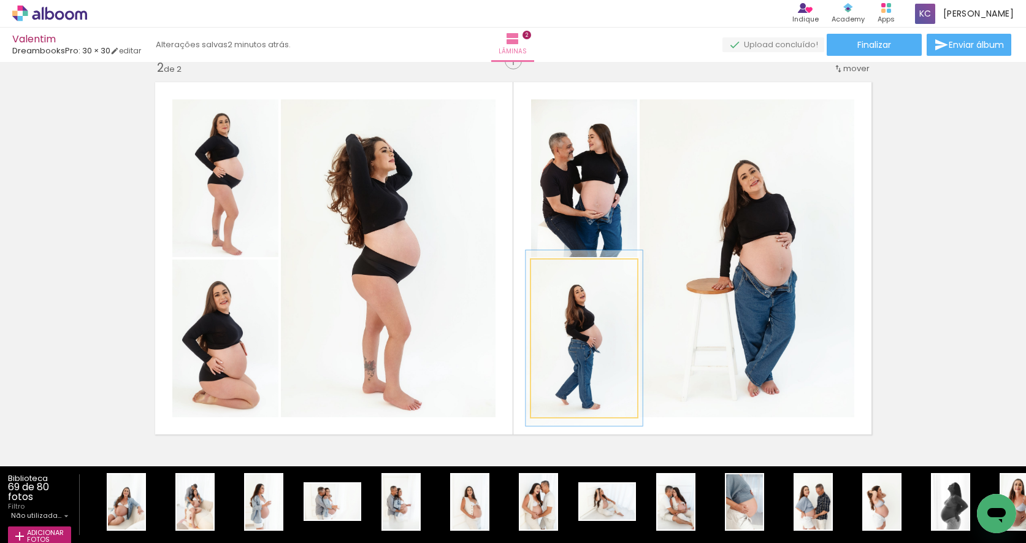
type paper-slider "110"
click at [565, 271] on div at bounding box center [563, 272] width 11 height 11
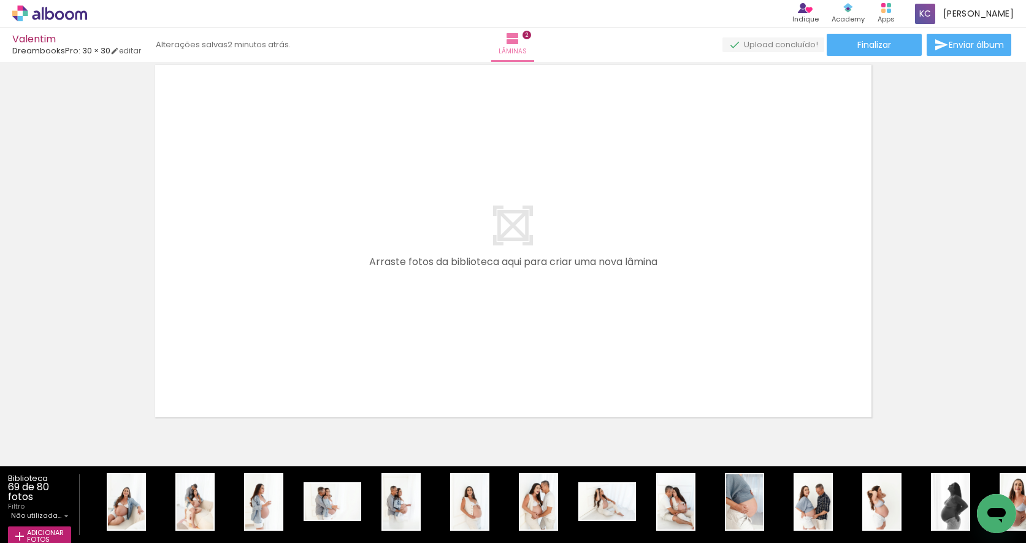
scroll to position [829, 0]
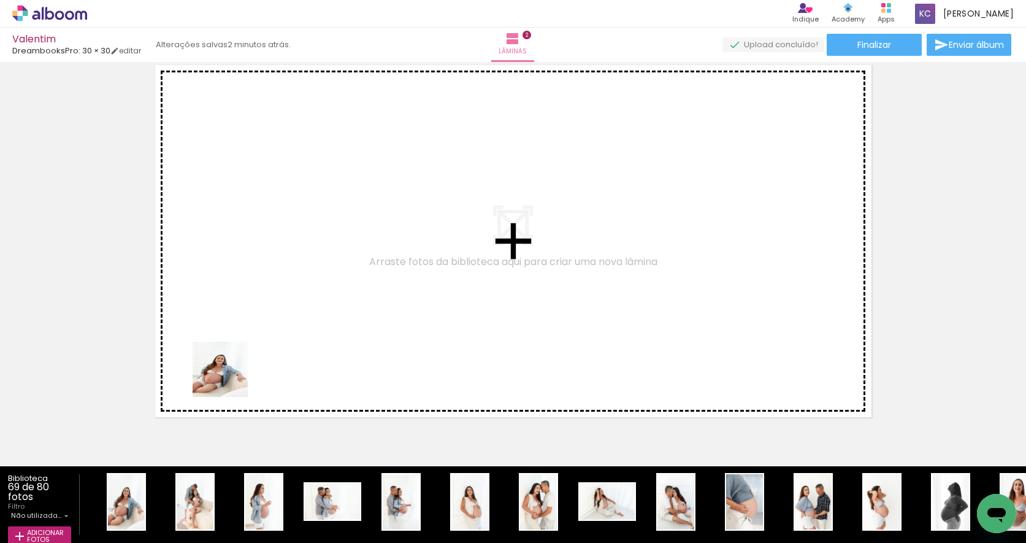
drag, startPoint x: 123, startPoint y: 489, endPoint x: 241, endPoint y: 366, distance: 170.5
click at [241, 366] on quentale-workspace at bounding box center [513, 271] width 1026 height 543
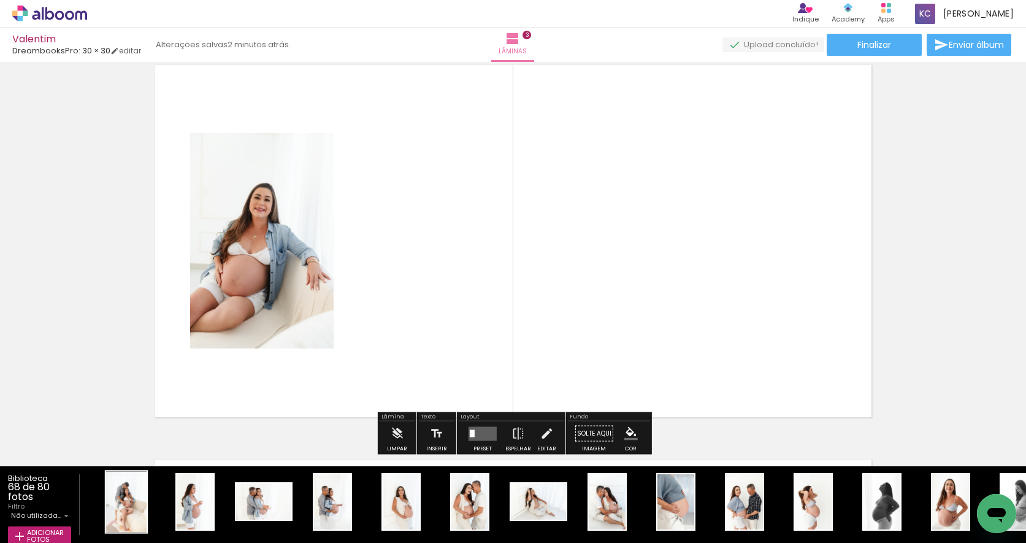
scroll to position [805, 0]
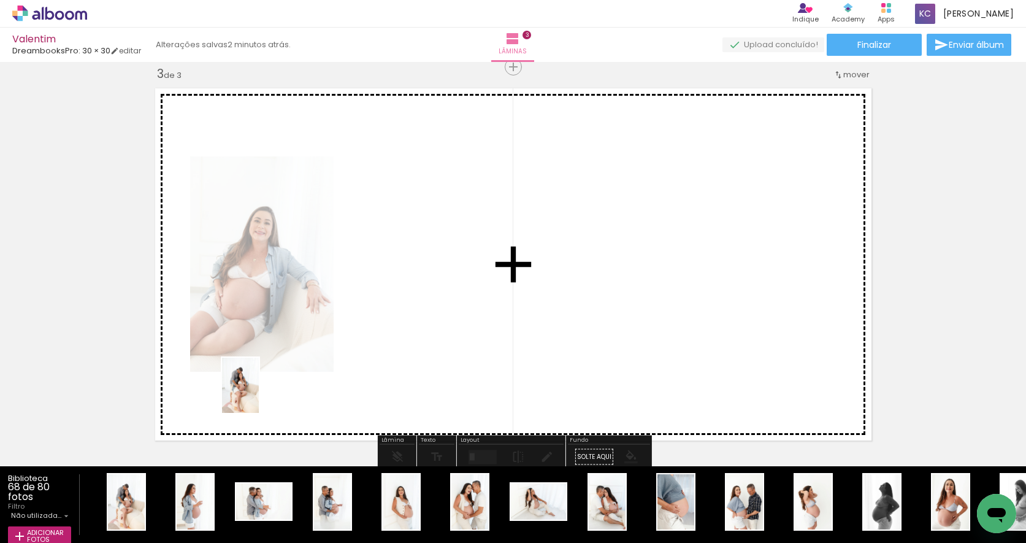
drag, startPoint x: 133, startPoint y: 494, endPoint x: 256, endPoint y: 398, distance: 155.9
click at [260, 394] on quentale-workspace at bounding box center [513, 271] width 1026 height 543
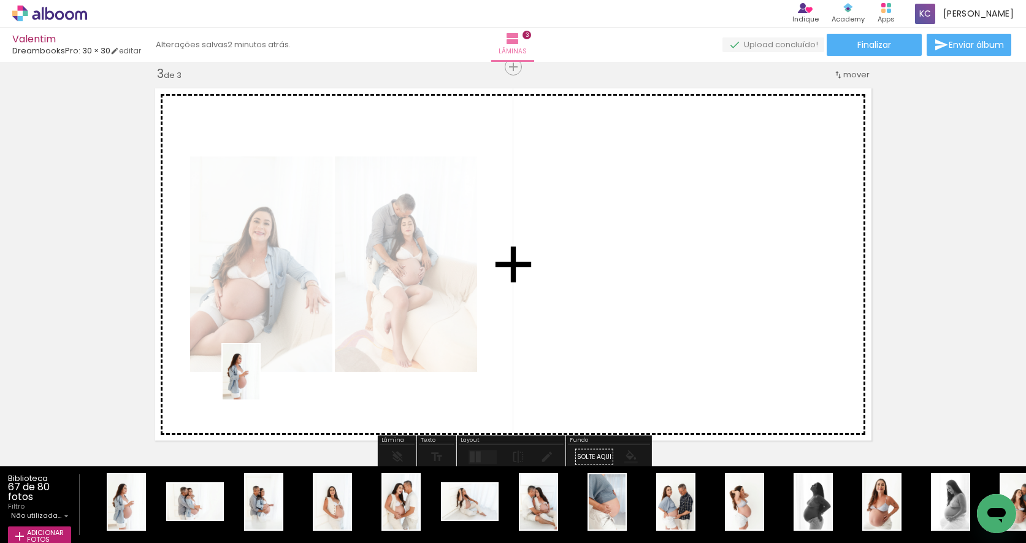
drag, startPoint x: 126, startPoint y: 492, endPoint x: 263, endPoint y: 378, distance: 177.7
click at [263, 378] on quentale-workspace at bounding box center [513, 271] width 1026 height 543
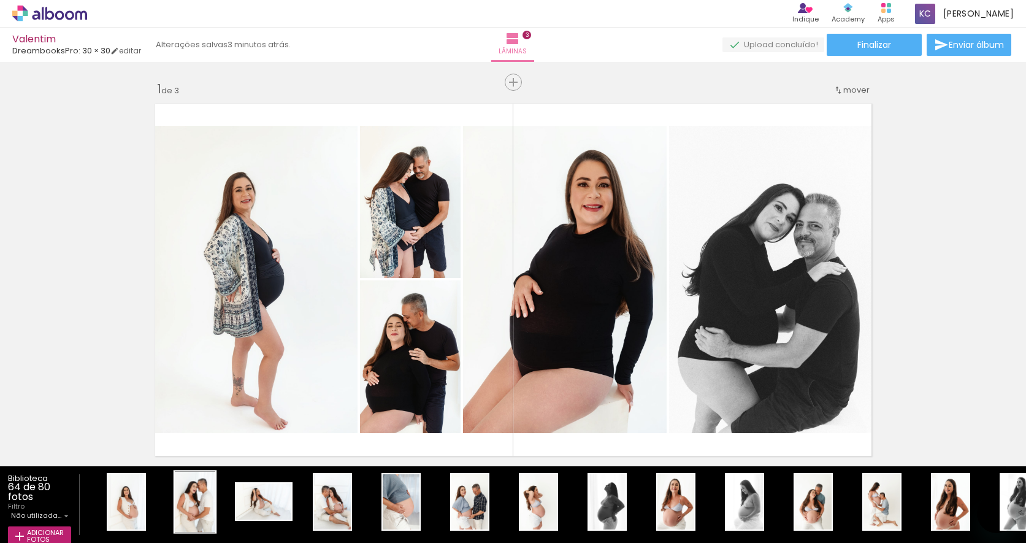
drag, startPoint x: 228, startPoint y: 368, endPoint x: 196, endPoint y: 484, distance: 120.2
click at [228, 368] on quentale-workspace at bounding box center [513, 271] width 1026 height 543
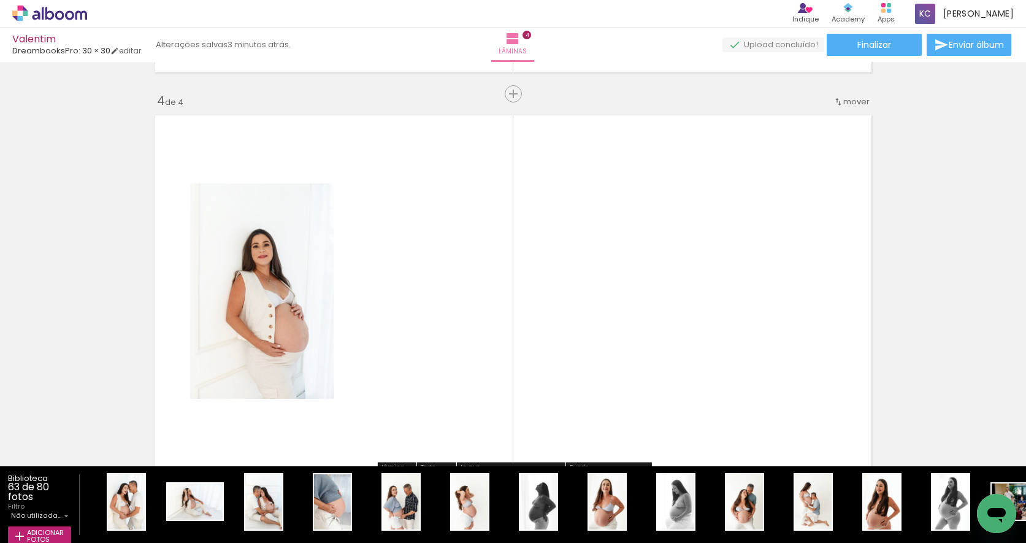
scroll to position [277, 0]
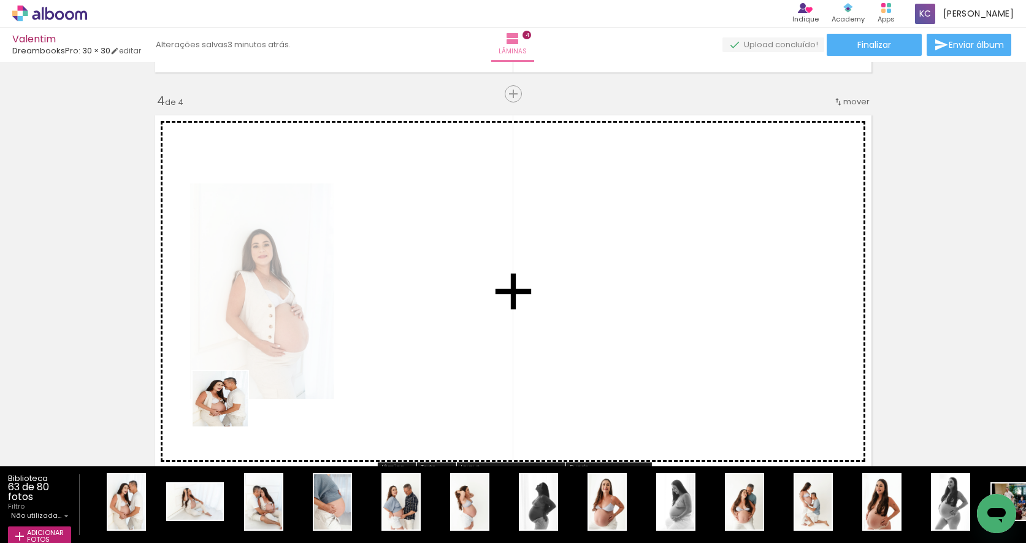
drag, startPoint x: 132, startPoint y: 491, endPoint x: 232, endPoint y: 410, distance: 128.6
click at [232, 406] on quentale-workspace at bounding box center [513, 271] width 1026 height 543
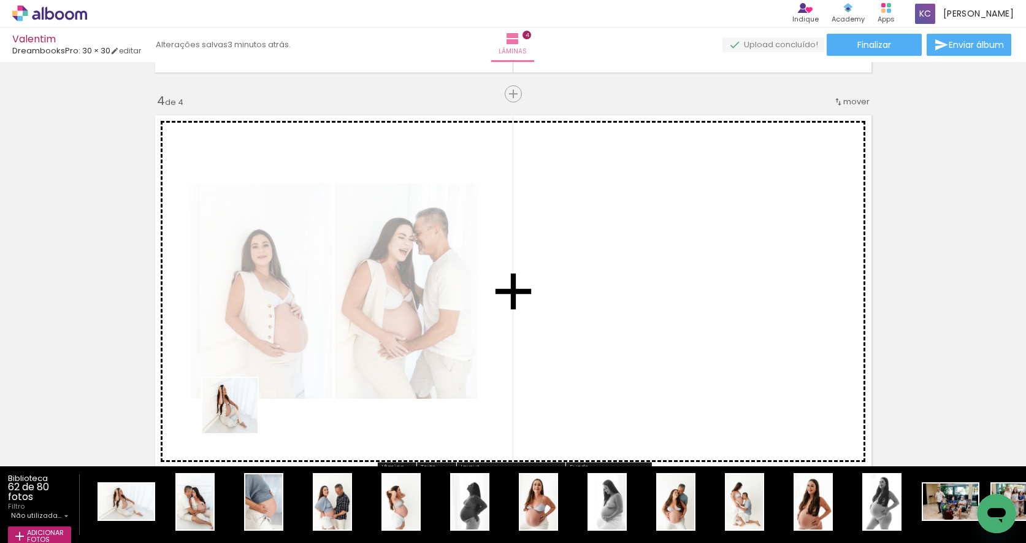
drag, startPoint x: 136, startPoint y: 494, endPoint x: 250, endPoint y: 407, distance: 143.2
click at [250, 407] on quentale-workspace at bounding box center [513, 271] width 1026 height 543
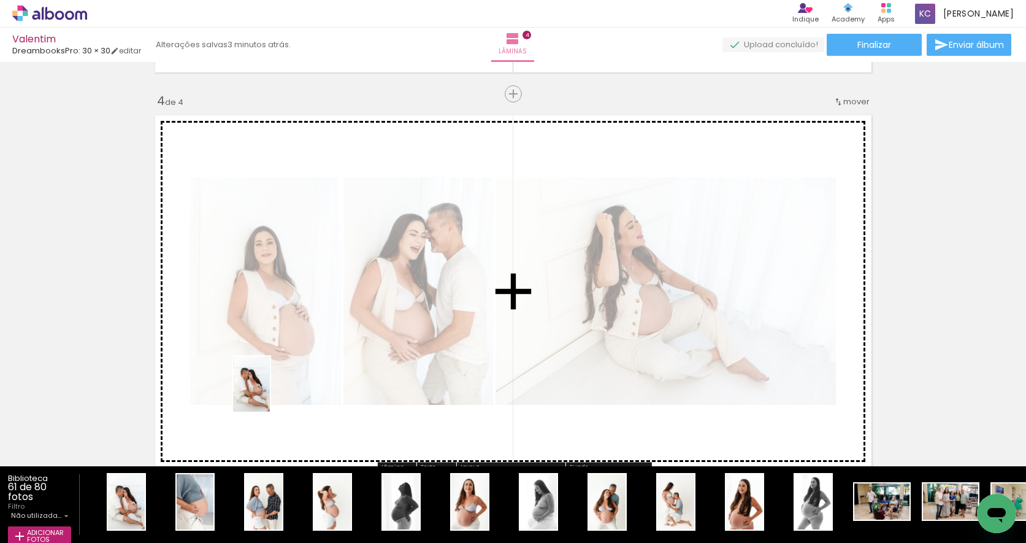
drag, startPoint x: 140, startPoint y: 488, endPoint x: 270, endPoint y: 393, distance: 161.1
click at [270, 393] on quentale-workspace at bounding box center [513, 271] width 1026 height 543
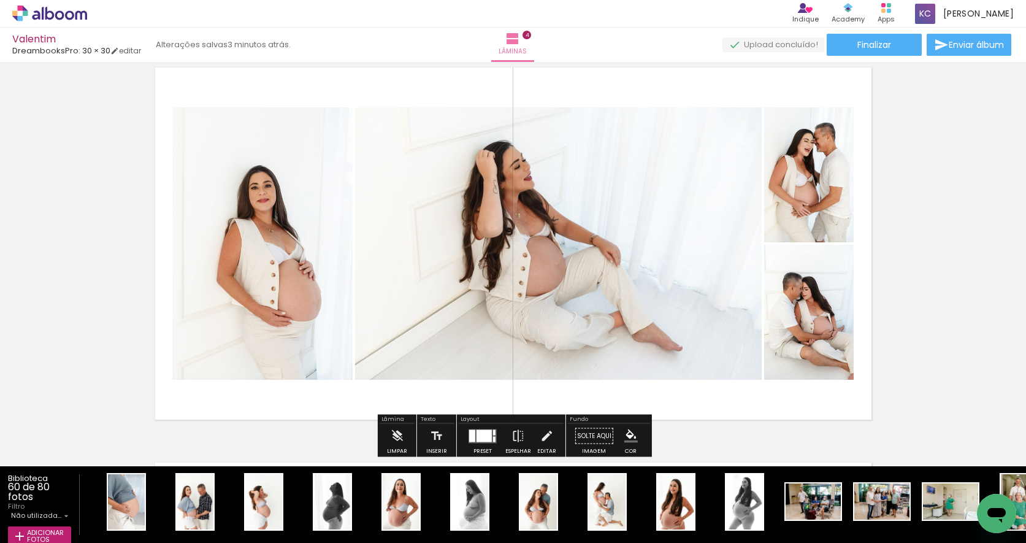
scroll to position [1223, 0]
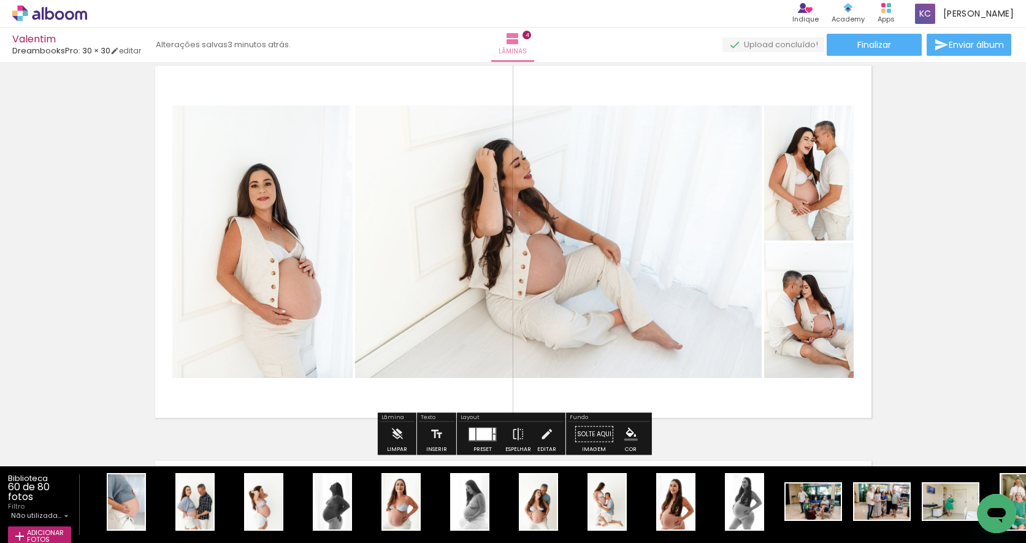
click at [477, 437] on div at bounding box center [484, 433] width 15 height 12
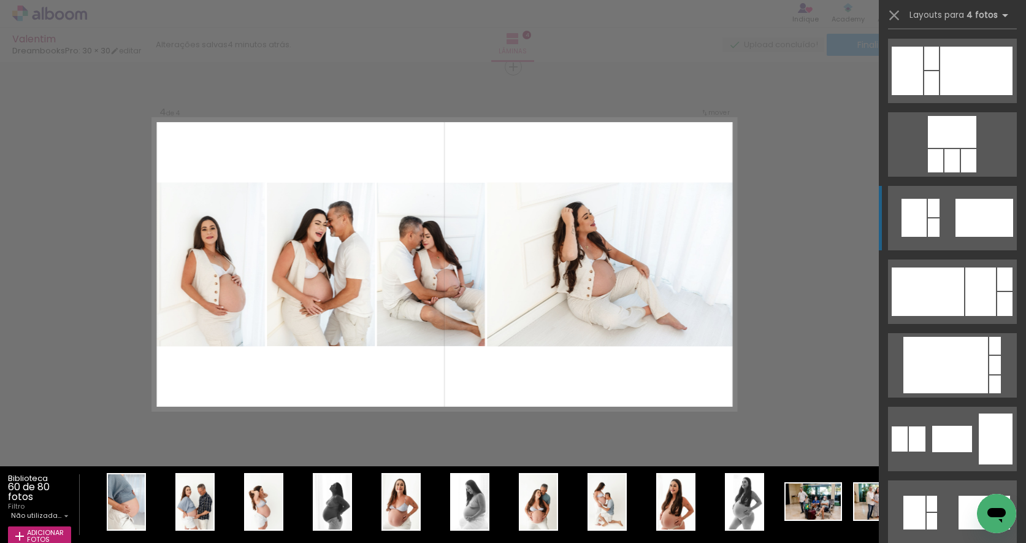
scroll to position [3699, 0]
